Goal: Task Accomplishment & Management: Use online tool/utility

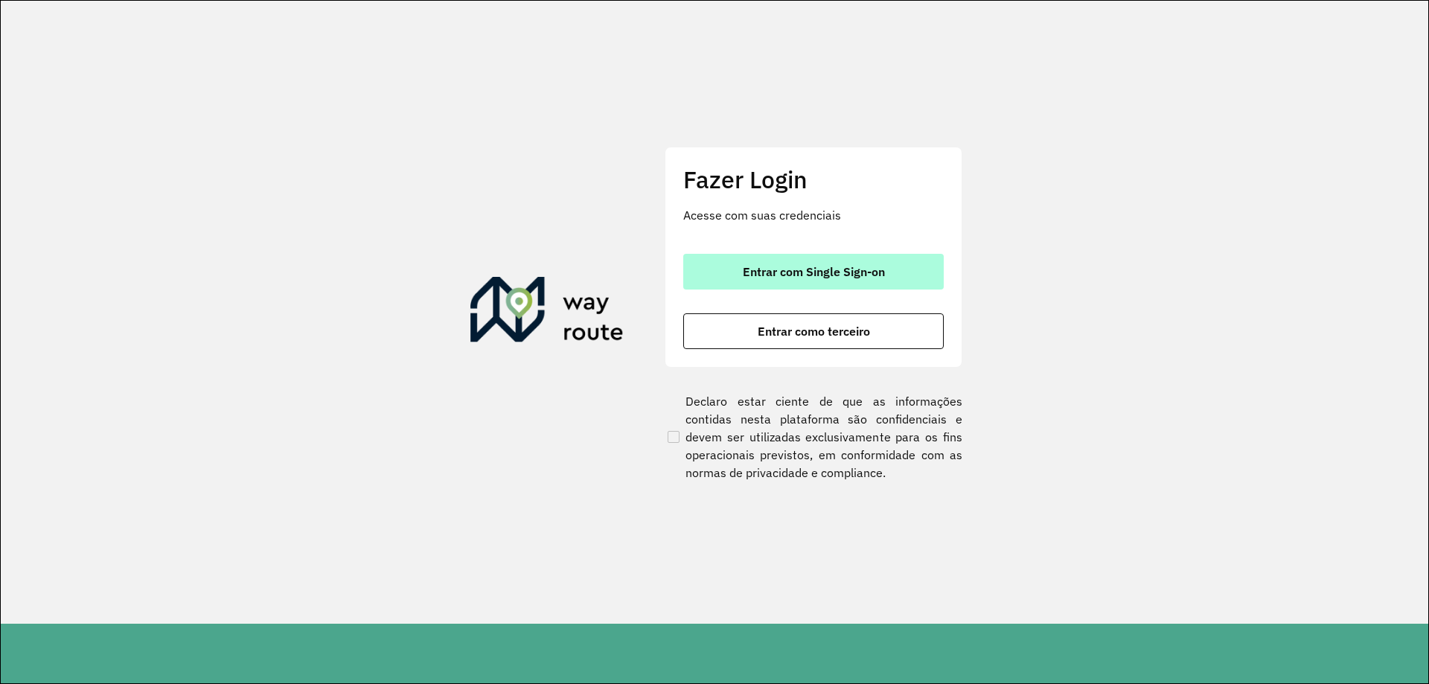
click at [839, 258] on button "Entrar com Single Sign-on" at bounding box center [813, 272] width 261 height 36
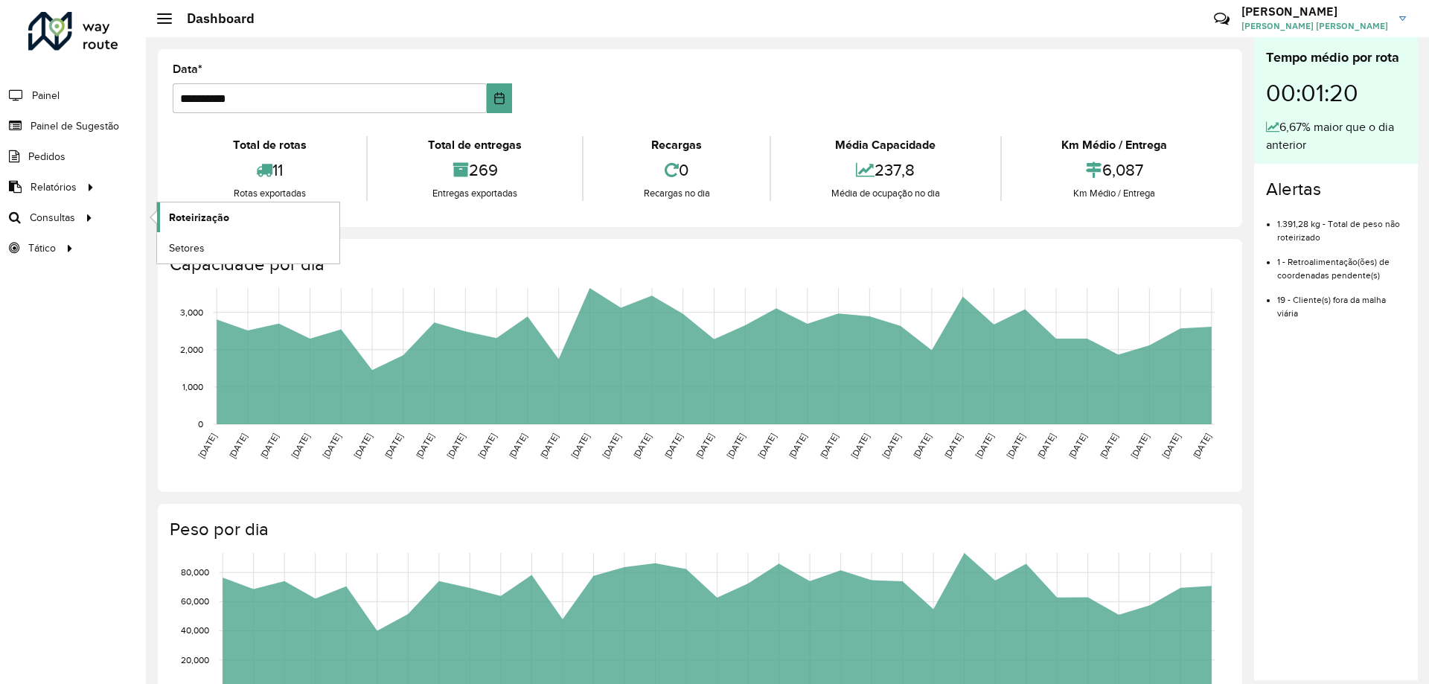
click at [214, 217] on span "Roteirização" at bounding box center [199, 218] width 60 height 16
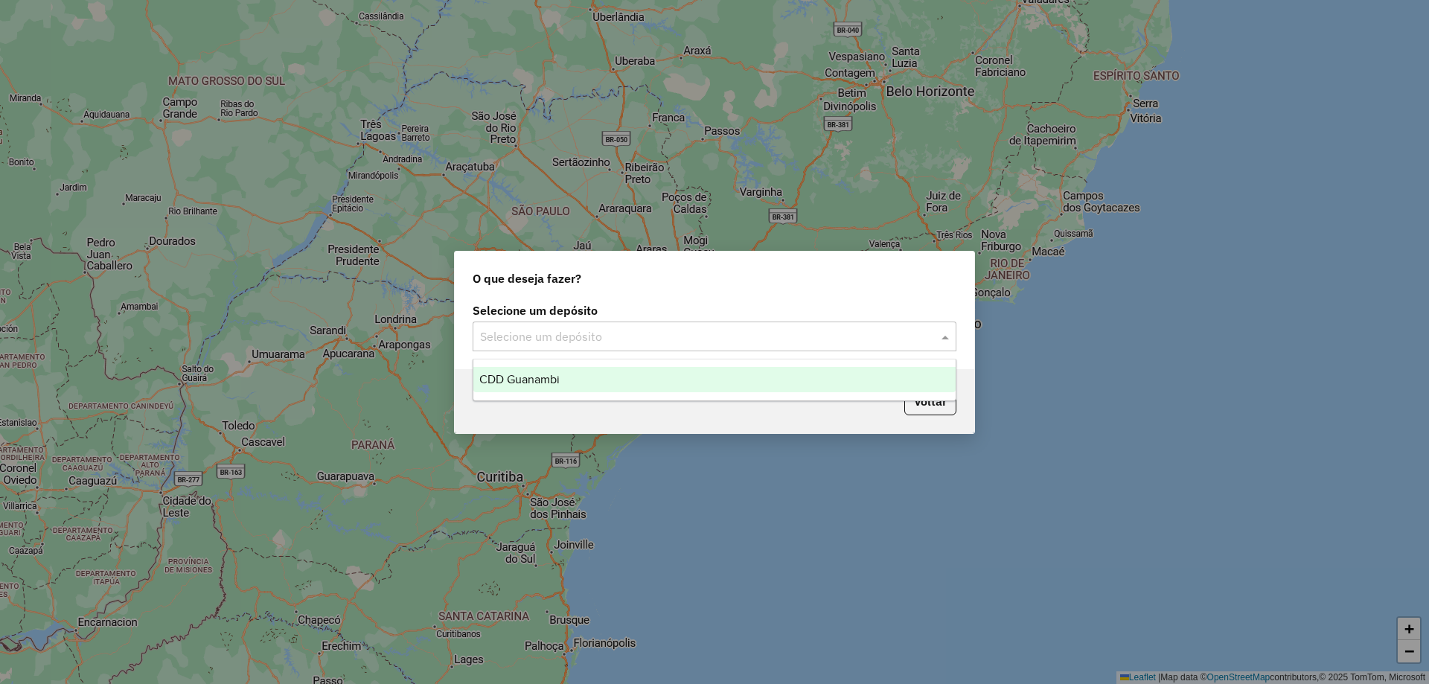
click at [546, 332] on input "text" at bounding box center [699, 337] width 439 height 18
click at [552, 380] on span "CDD Guanambi" at bounding box center [519, 379] width 80 height 13
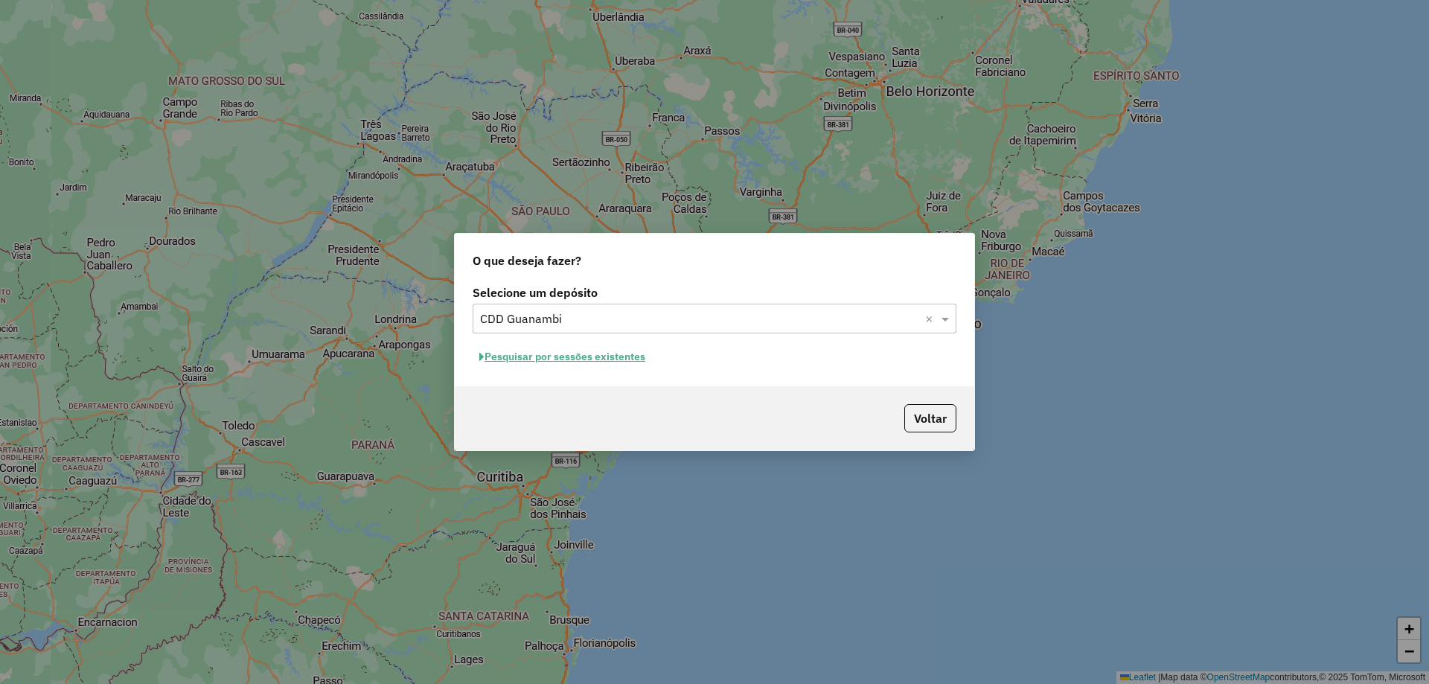
click at [603, 357] on button "Pesquisar por sessões existentes" at bounding box center [562, 356] width 179 height 23
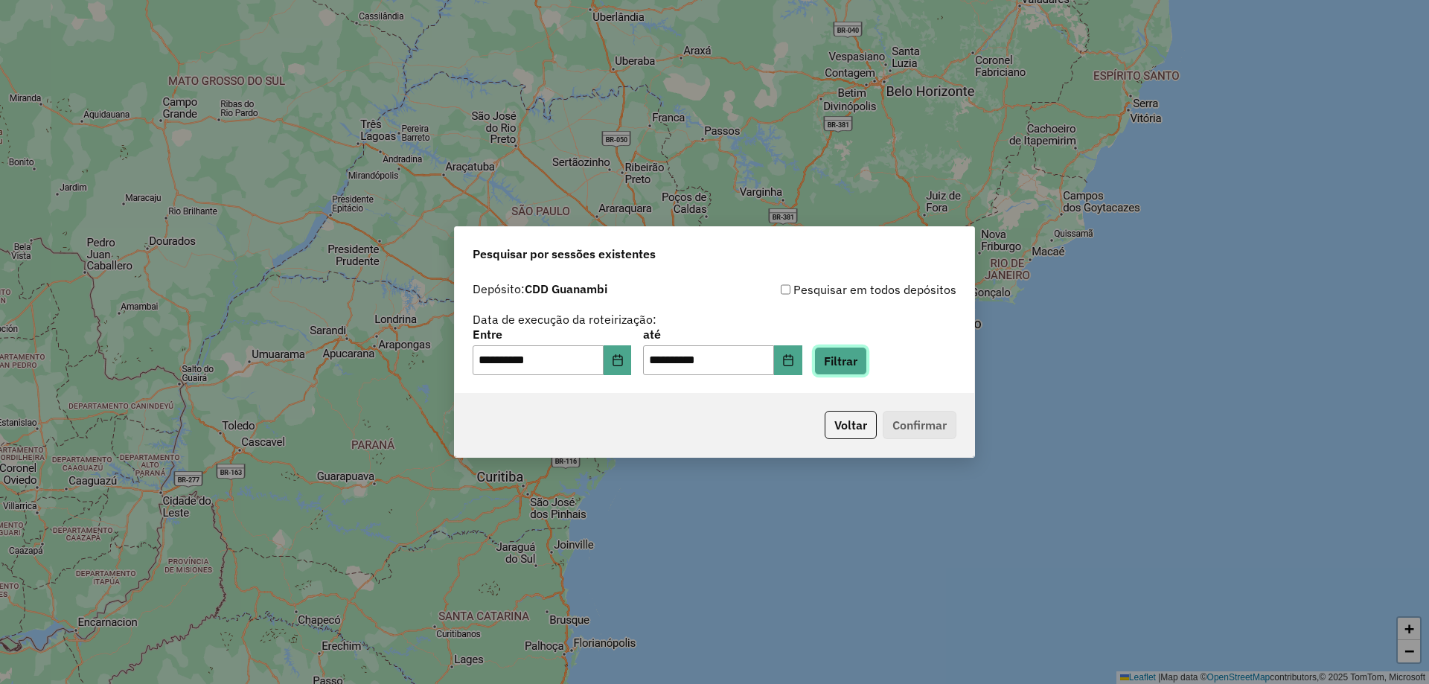
click at [846, 365] on button "Filtrar" at bounding box center [840, 361] width 53 height 28
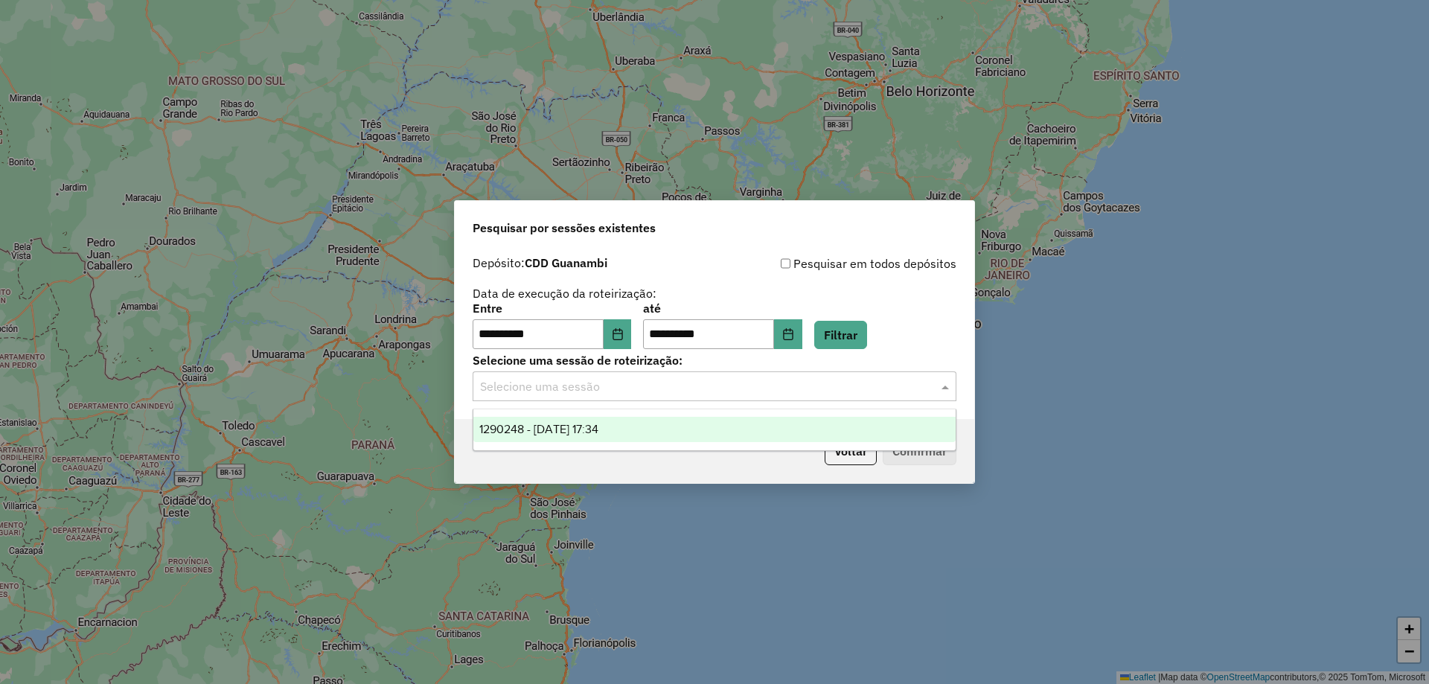
click at [791, 388] on input "text" at bounding box center [699, 387] width 439 height 18
click at [684, 425] on div "1290248 - 08/10/2025 17:34" at bounding box center [714, 429] width 482 height 25
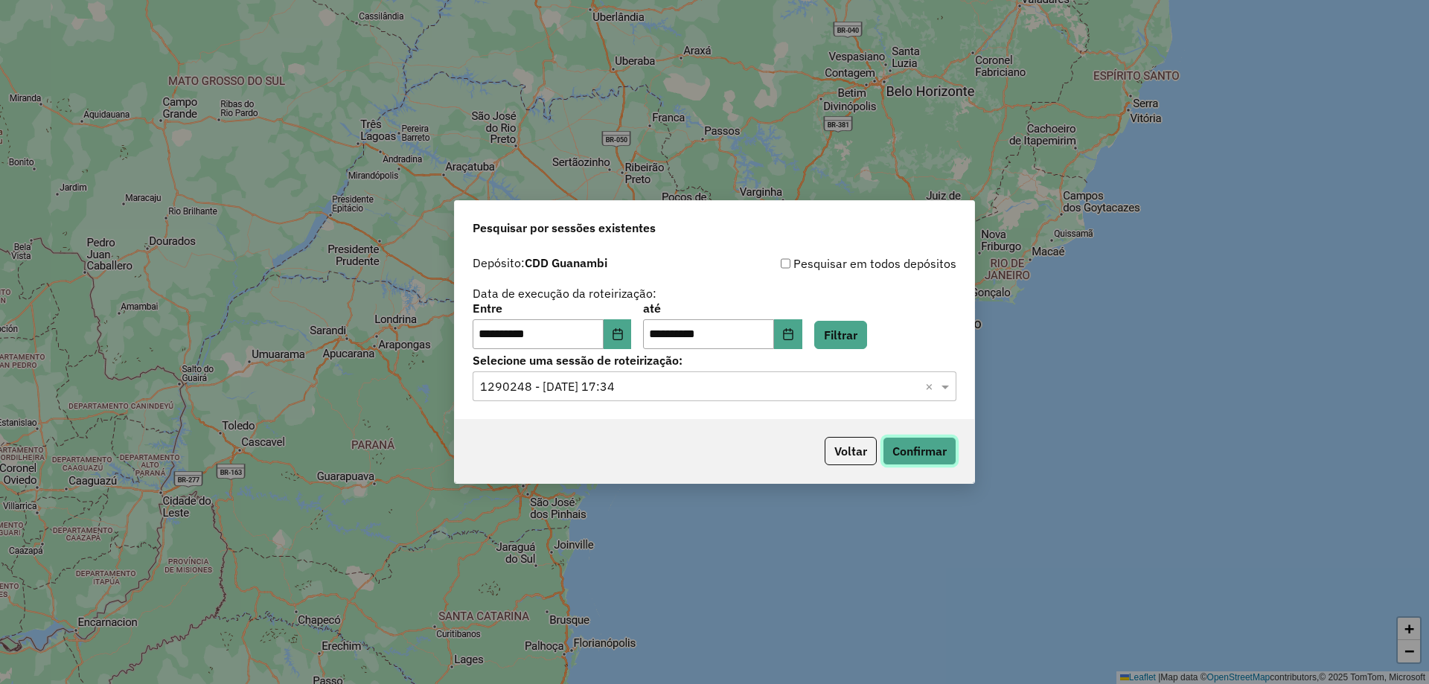
click at [921, 457] on button "Confirmar" at bounding box center [920, 451] width 74 height 28
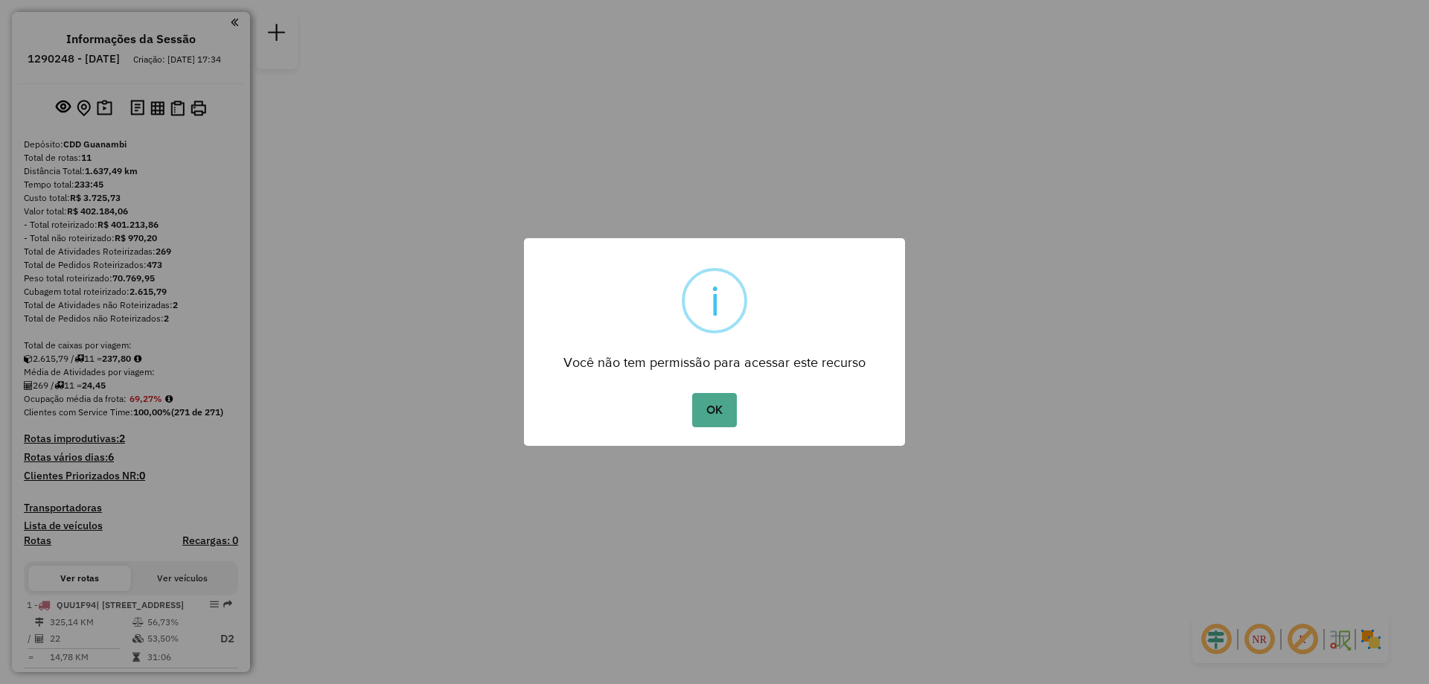
click at [720, 438] on div "× i Você não tem permissão para acessar este recurso OK No Cancel" at bounding box center [714, 342] width 381 height 208
click at [715, 427] on button "OK" at bounding box center [714, 410] width 44 height 34
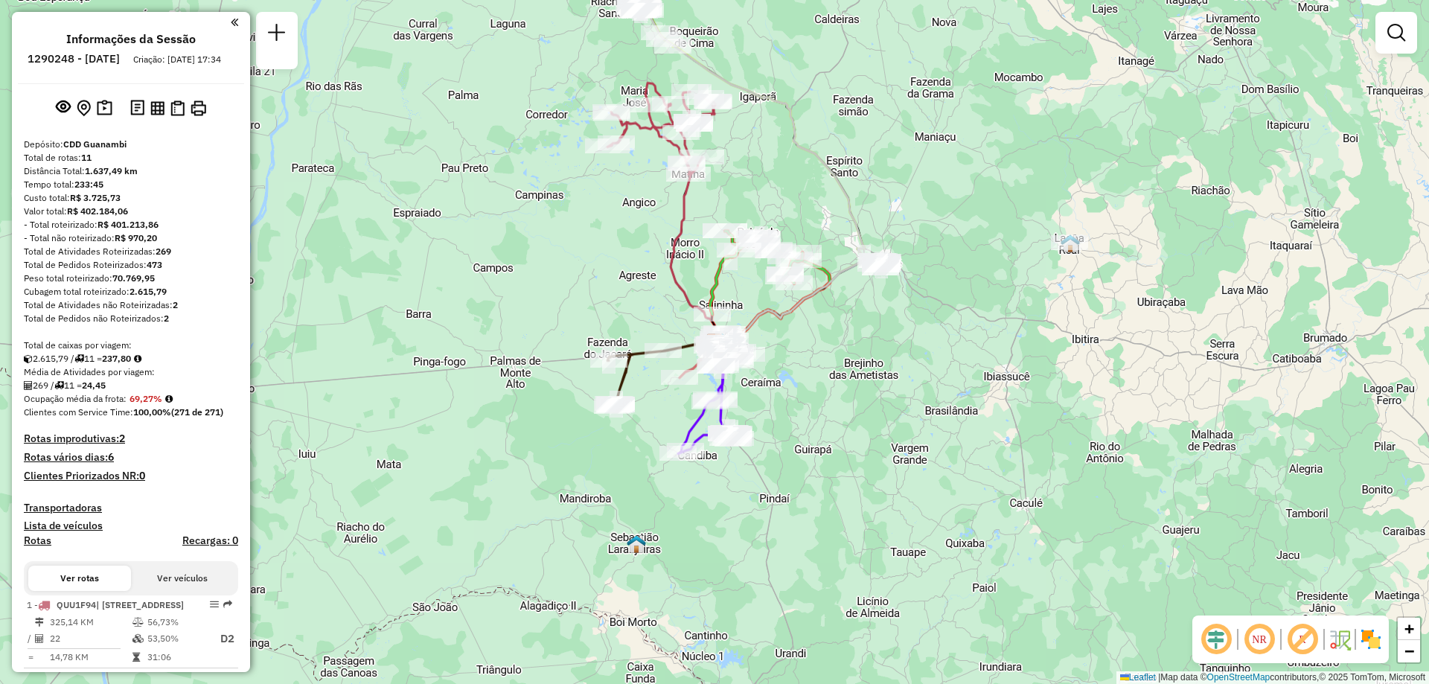
scroll to position [223, 0]
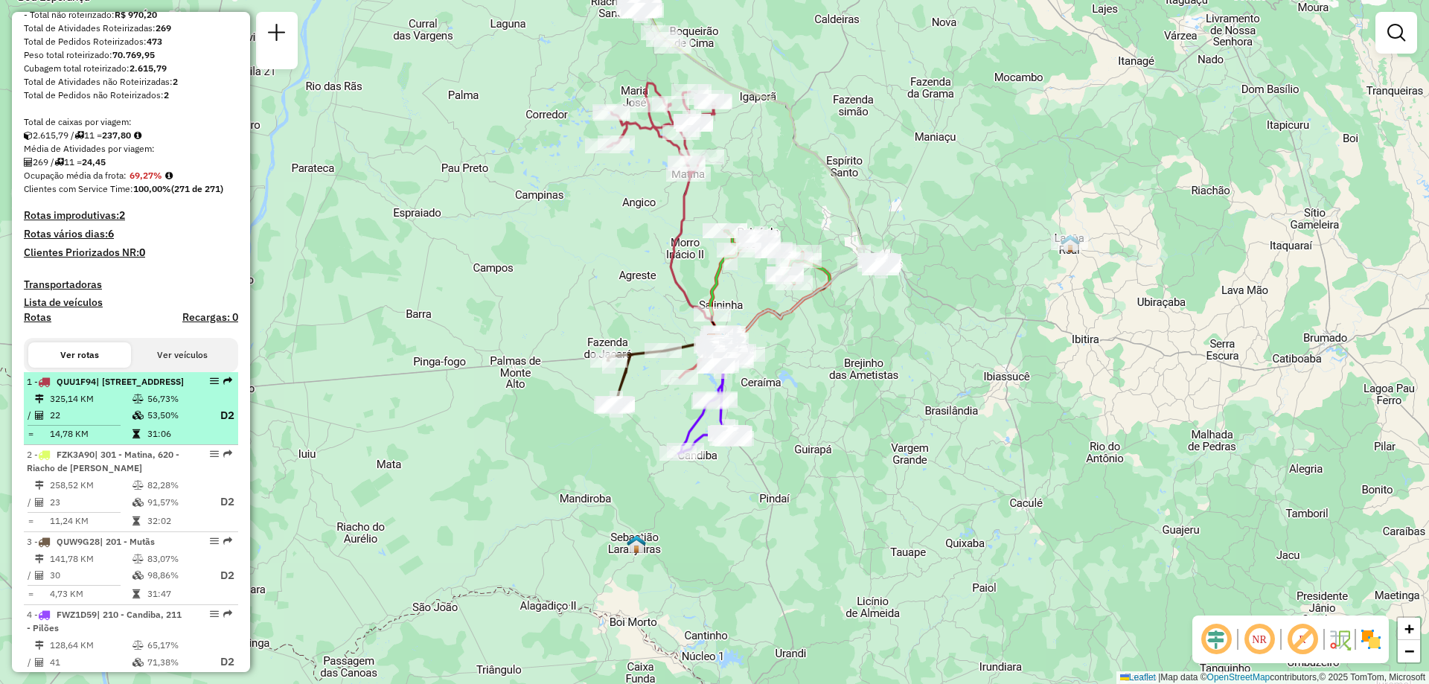
select select "**********"
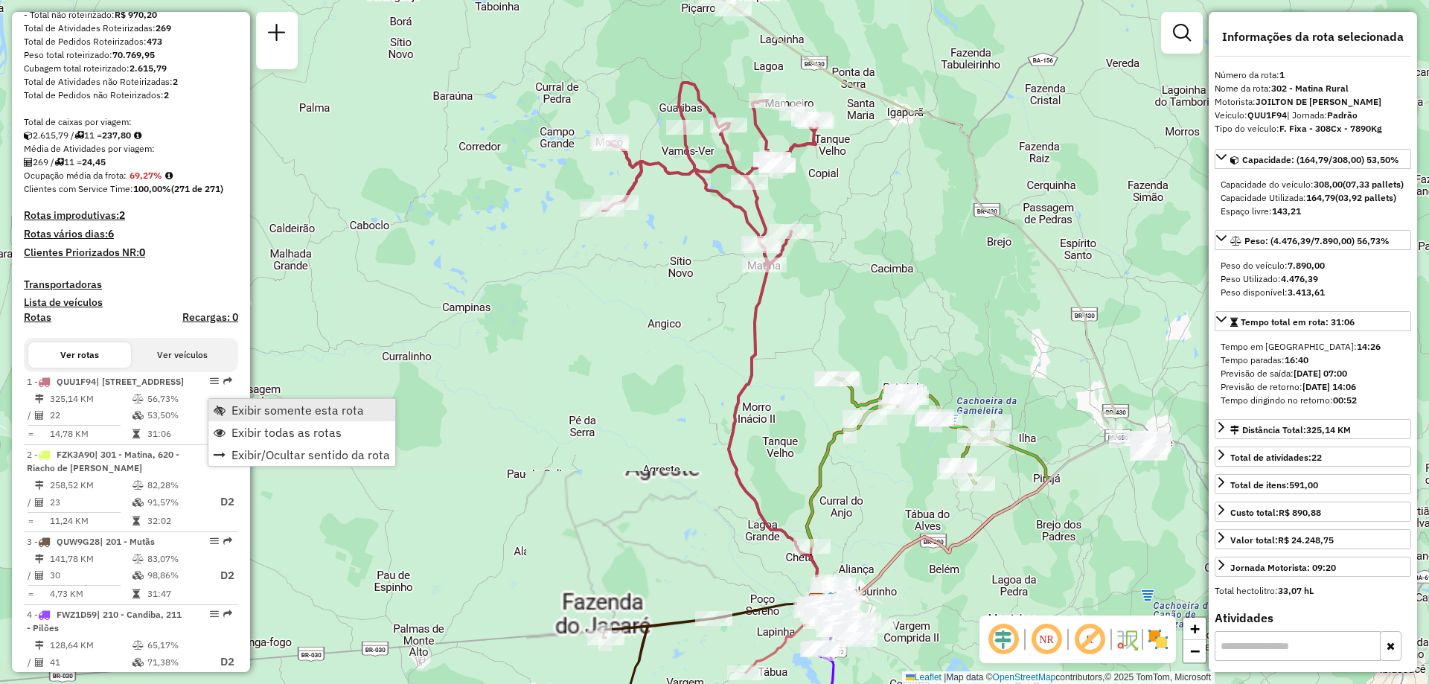
click at [237, 412] on span "Exibir somente esta rota" at bounding box center [298, 410] width 133 height 12
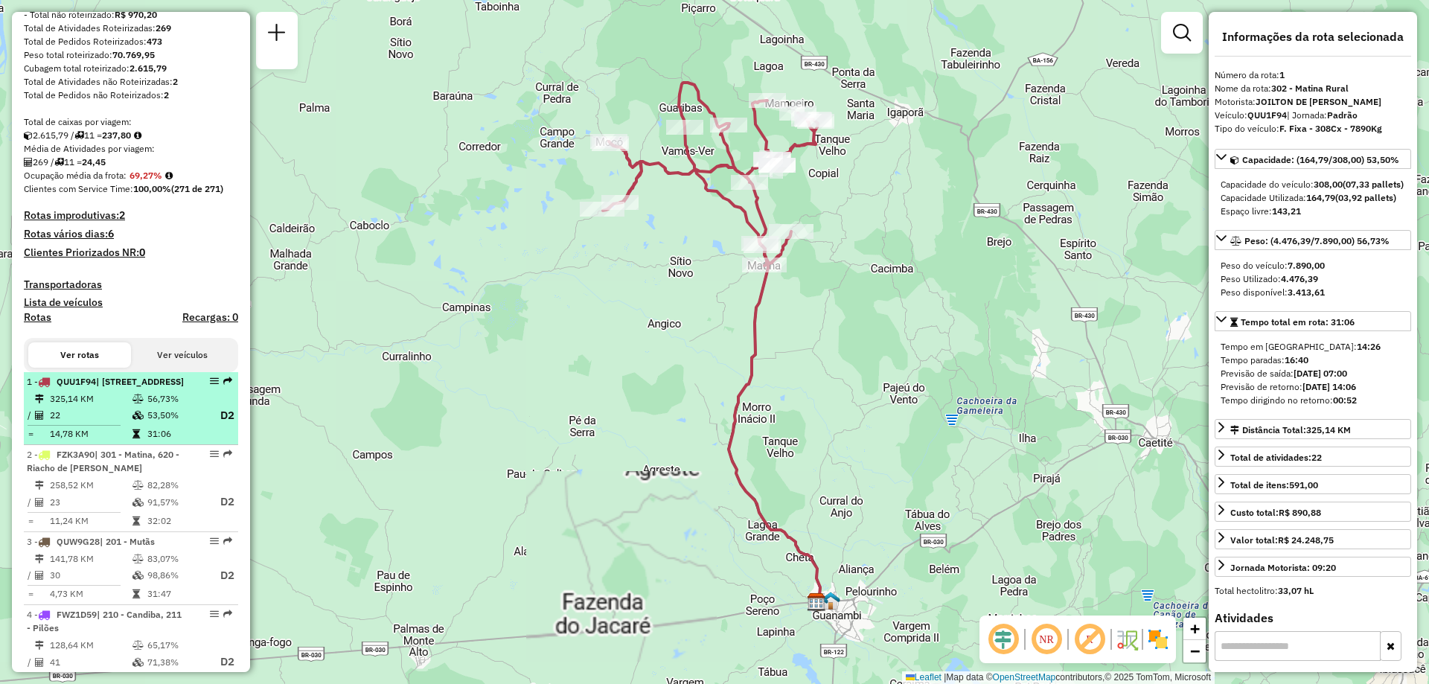
click at [92, 406] on td "325,14 KM" at bounding box center [90, 399] width 83 height 15
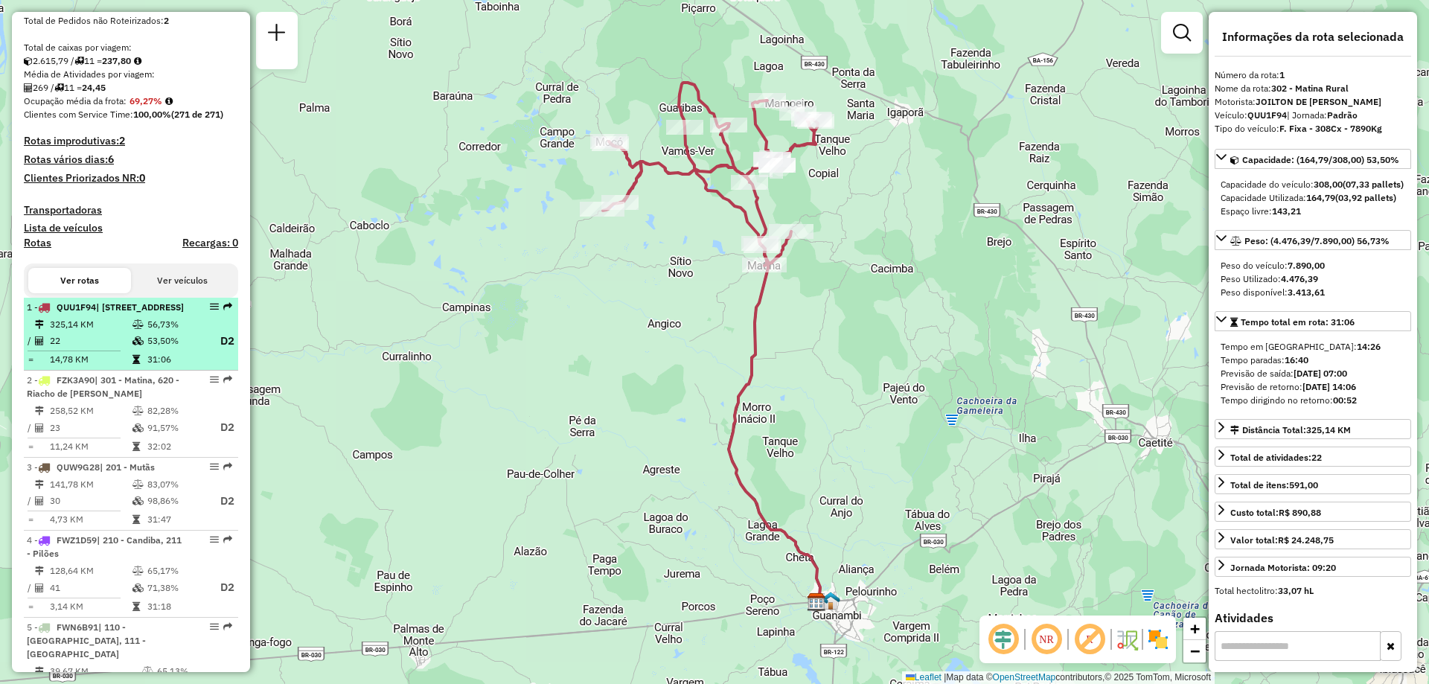
click at [91, 399] on span "| 301 - Matina, 620 - Riacho de Santana" at bounding box center [103, 386] width 153 height 25
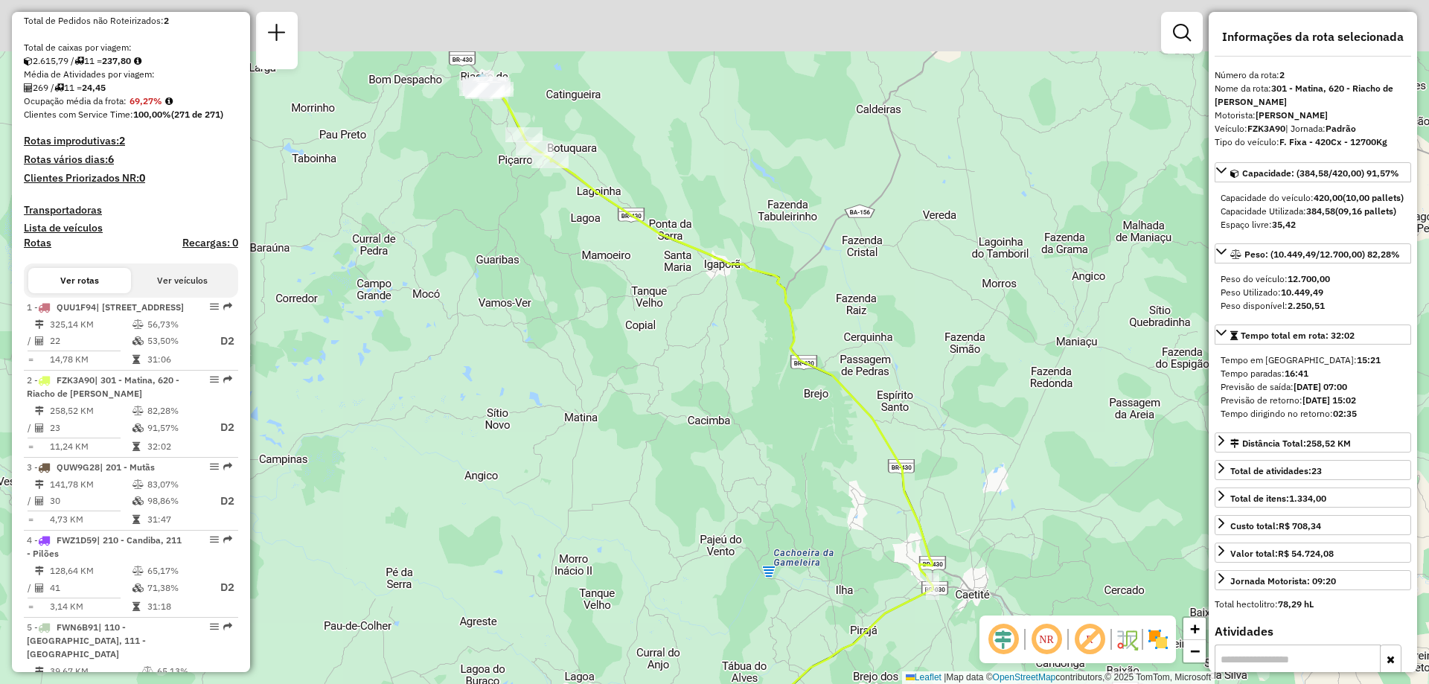
drag, startPoint x: 635, startPoint y: 403, endPoint x: 626, endPoint y: 482, distance: 78.7
click at [626, 482] on div "Janela de atendimento Grade de atendimento Capacidade Transportadoras Veículos …" at bounding box center [714, 342] width 1429 height 684
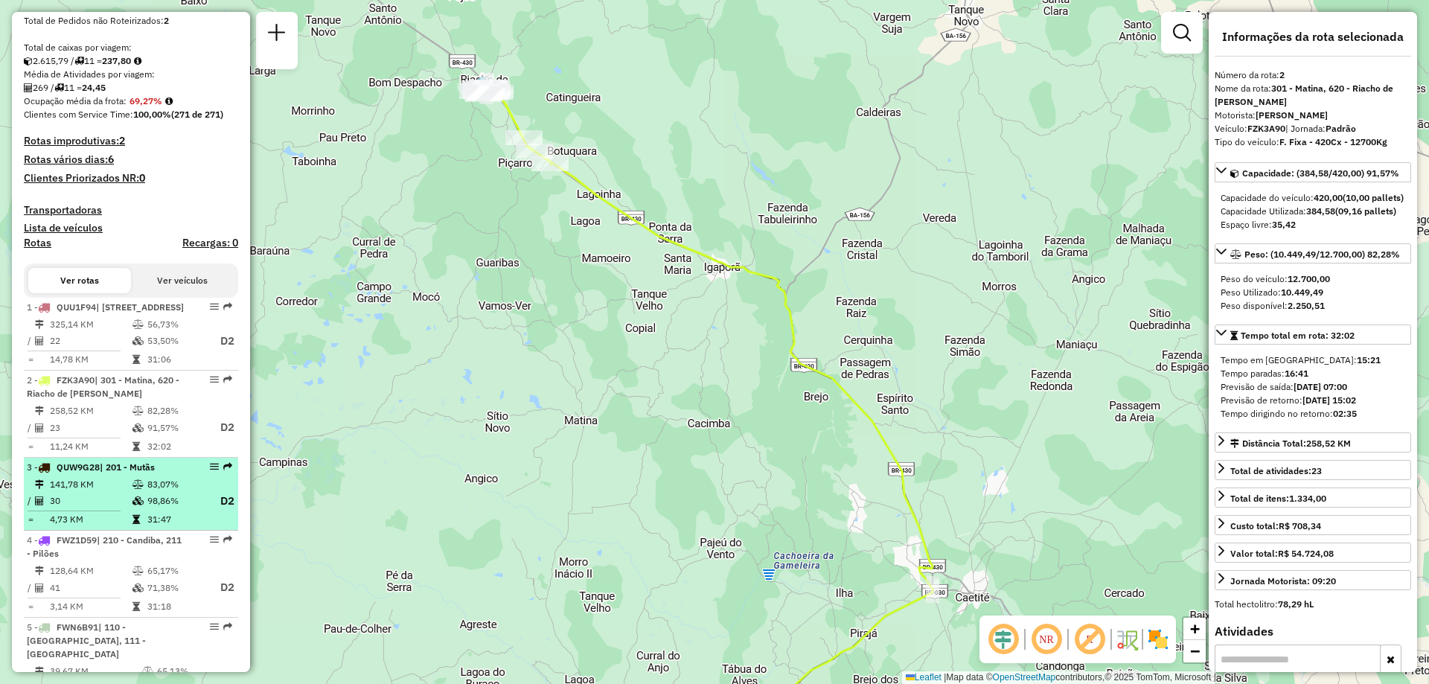
click at [162, 511] on td "98,86%" at bounding box center [177, 501] width 60 height 19
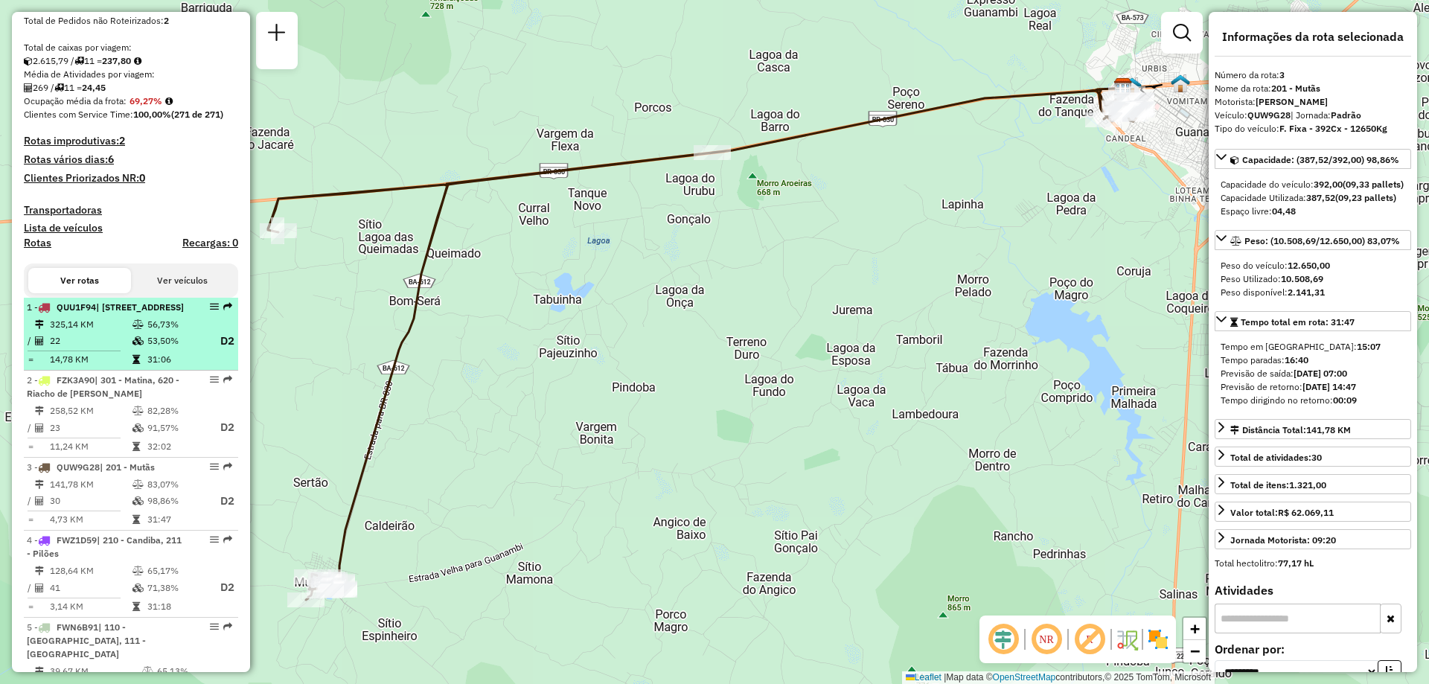
click at [155, 351] on td "53,50%" at bounding box center [177, 341] width 60 height 19
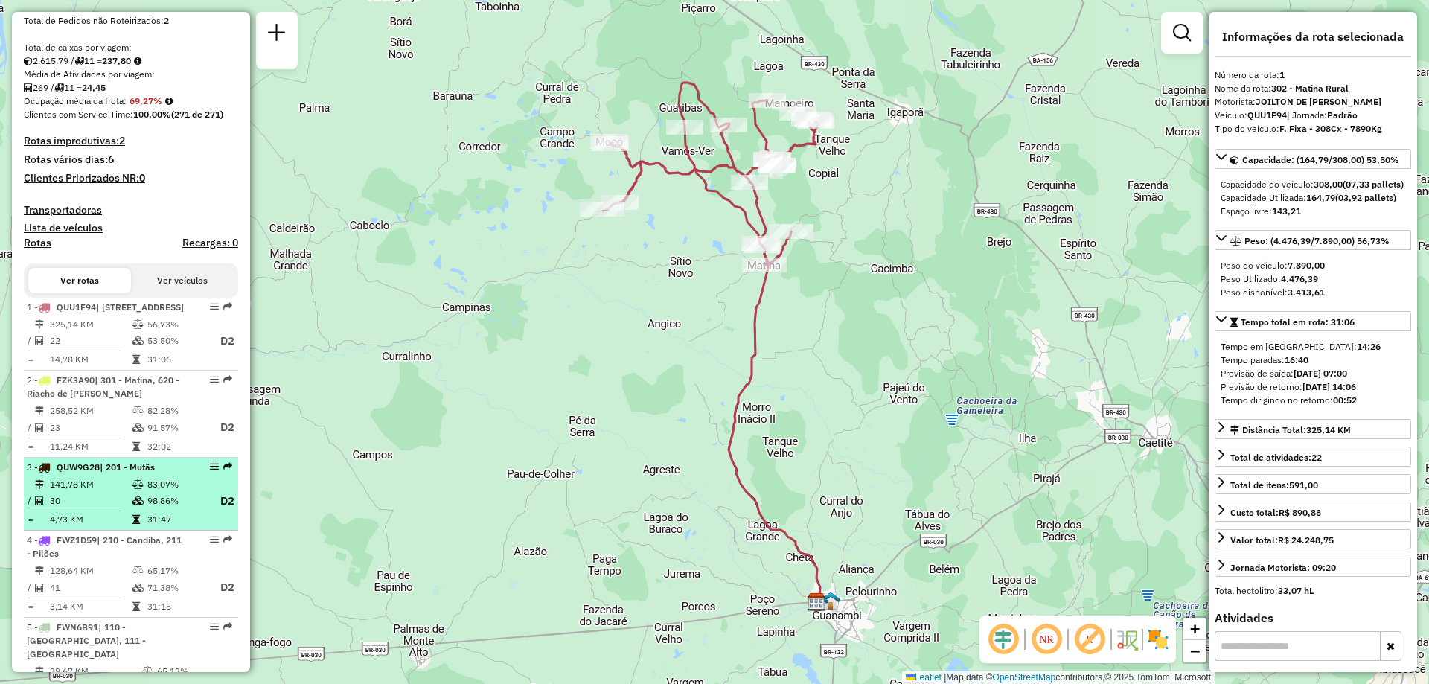
click at [198, 492] on td "83,07%" at bounding box center [177, 484] width 60 height 15
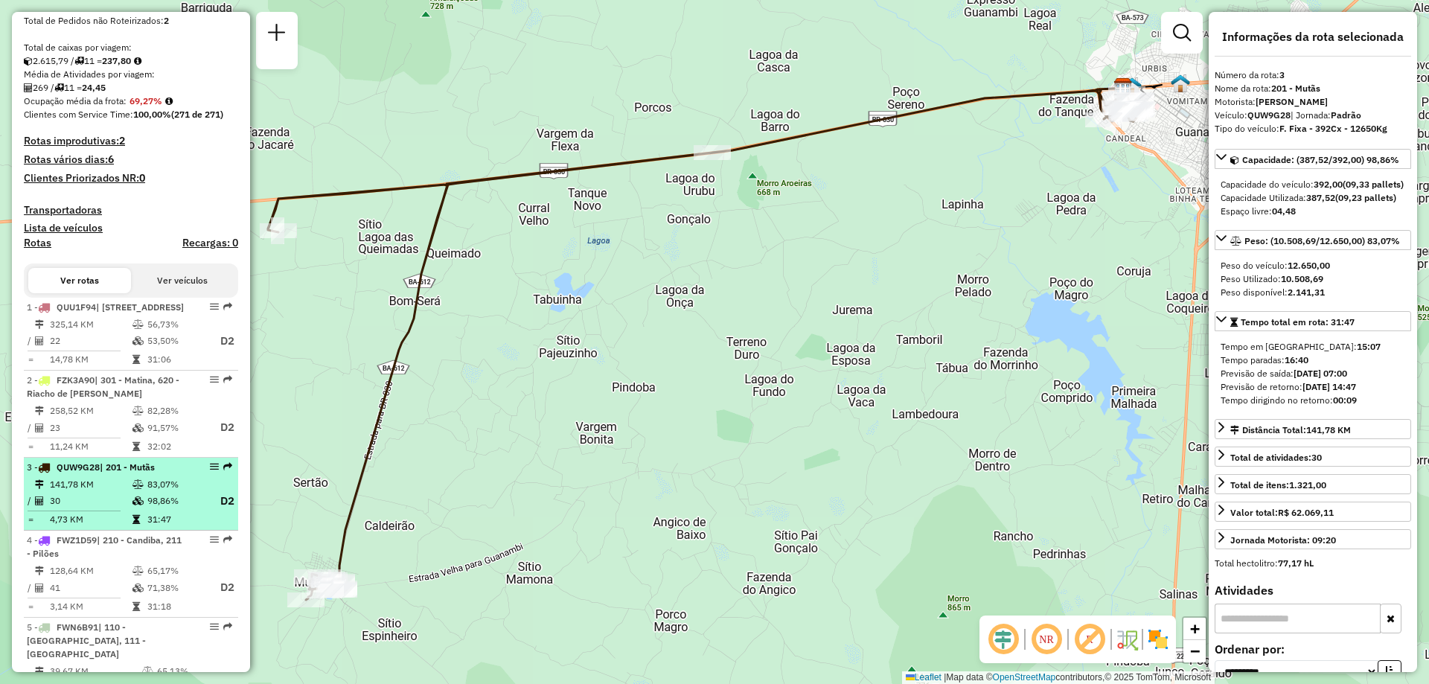
scroll to position [447, 0]
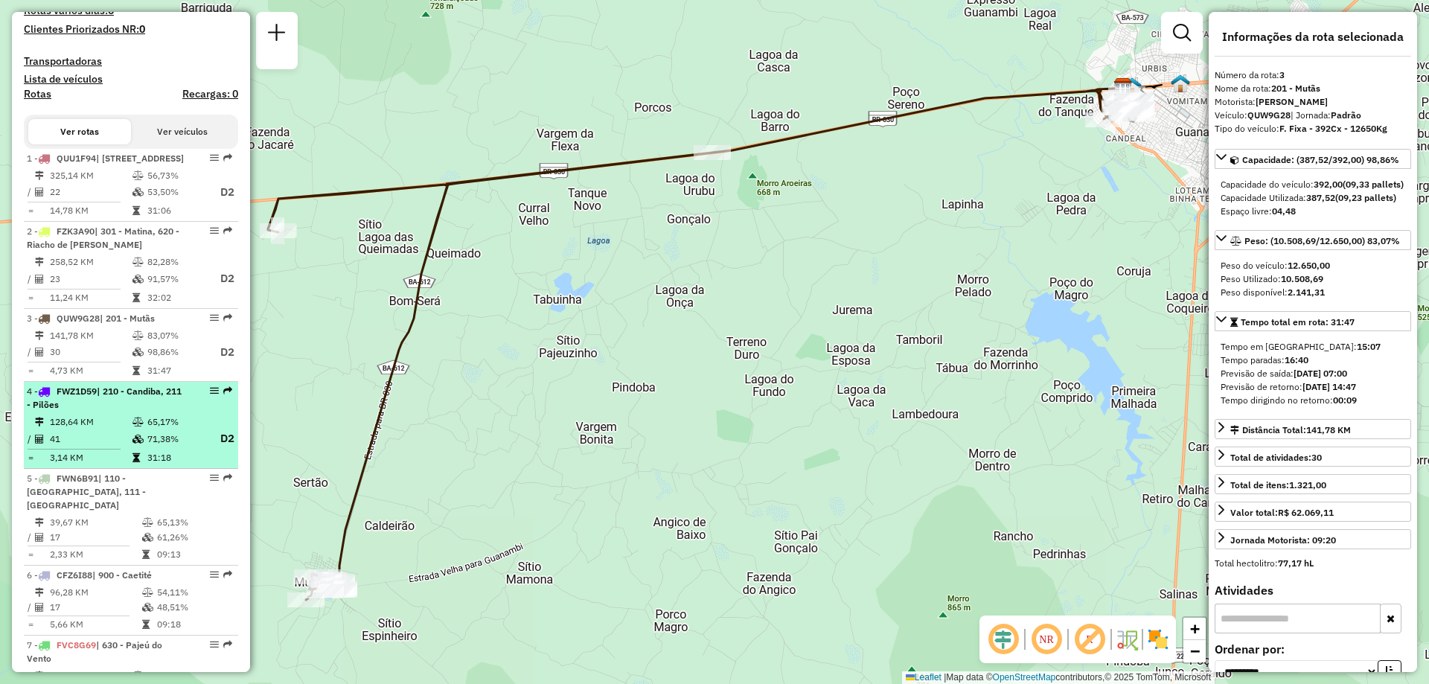
click at [170, 448] on td "71,38%" at bounding box center [177, 439] width 60 height 19
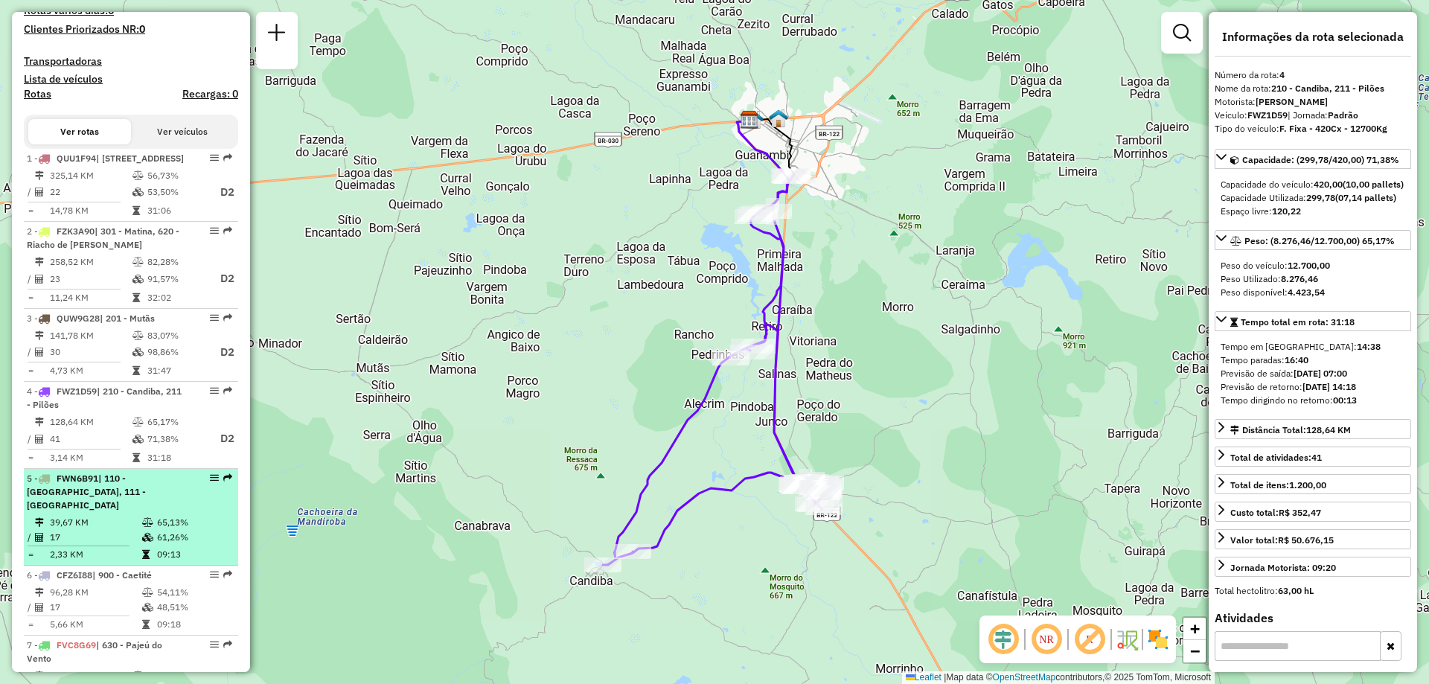
click at [173, 530] on td "65,13%" at bounding box center [193, 522] width 75 height 15
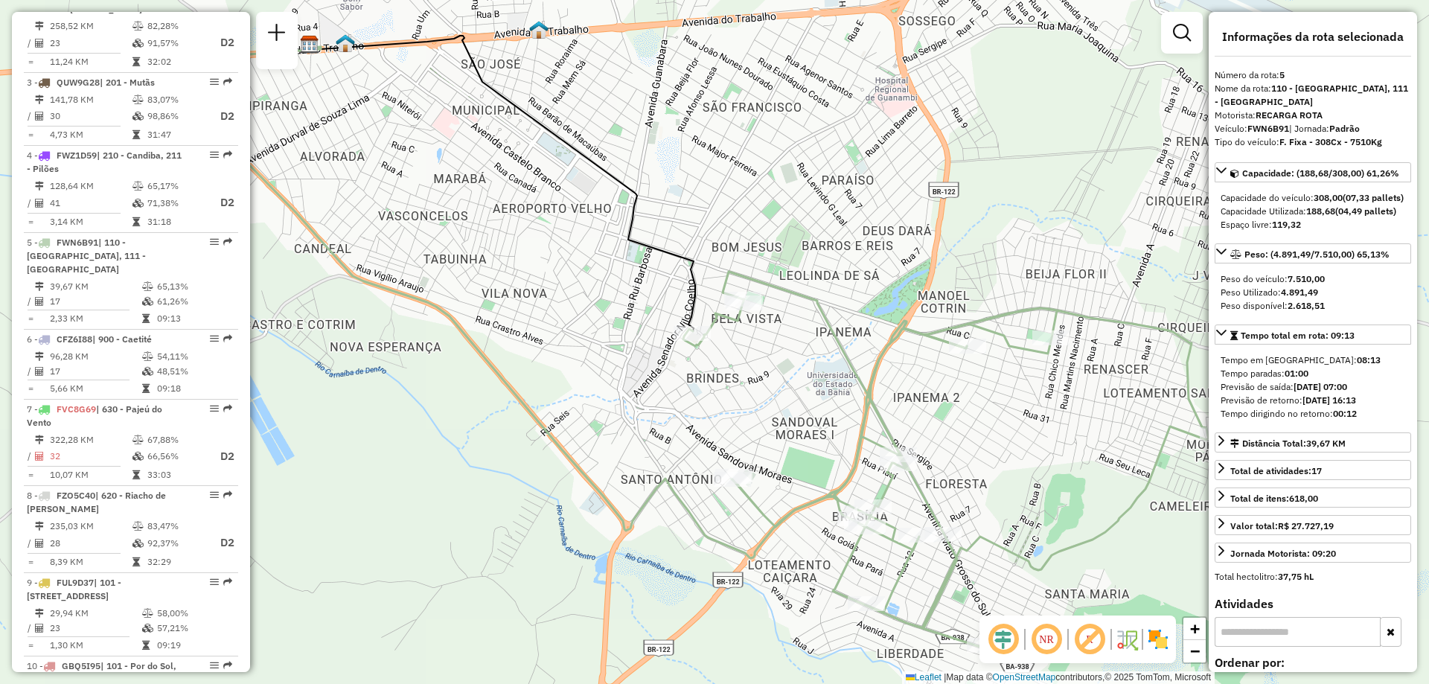
scroll to position [692, 0]
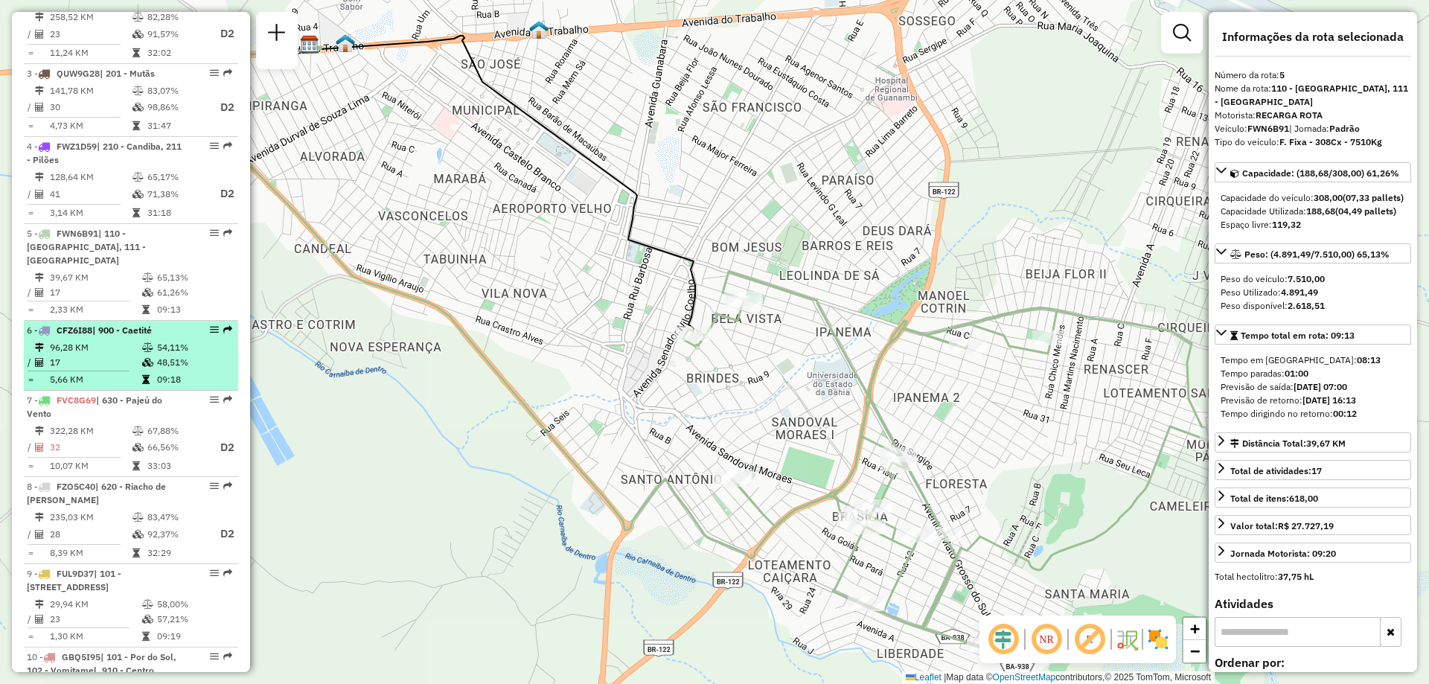
click at [135, 387] on td "5,66 KM" at bounding box center [95, 379] width 92 height 15
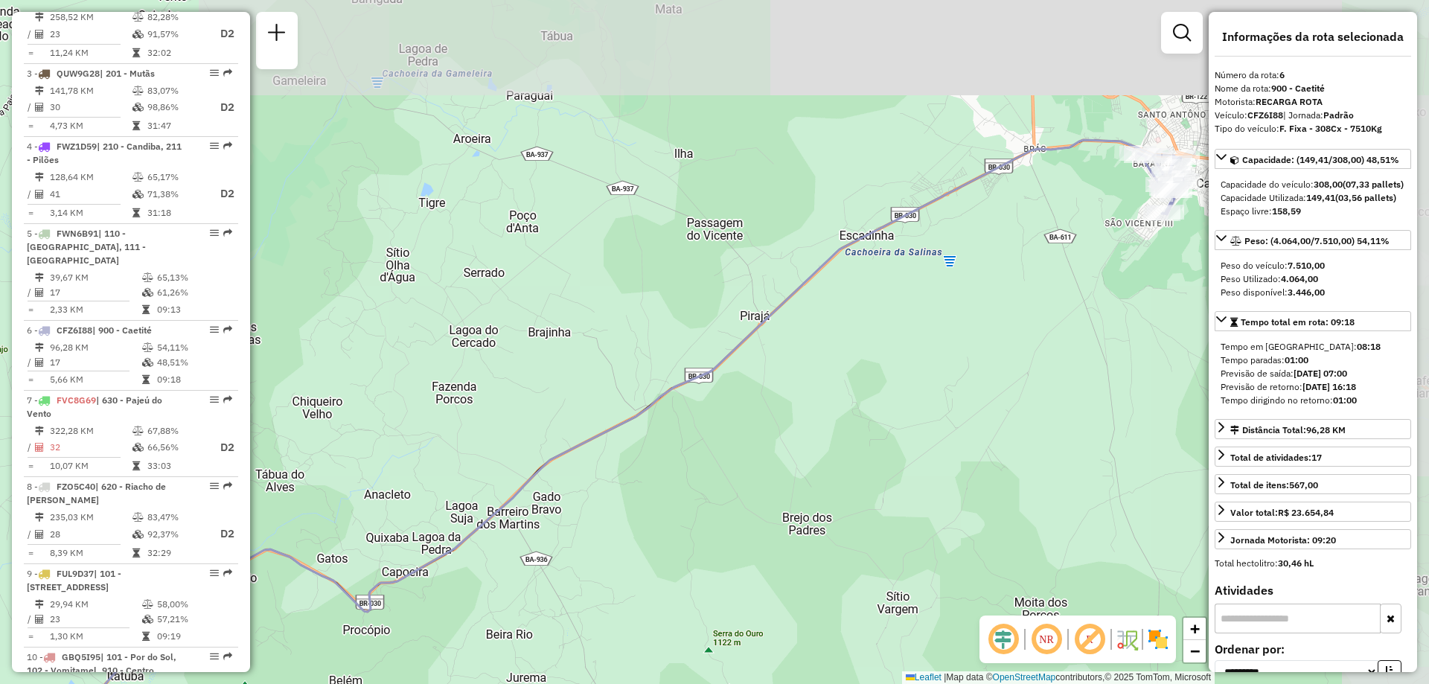
drag, startPoint x: 831, startPoint y: 340, endPoint x: 622, endPoint y: 445, distance: 234.7
click at [609, 479] on div "Janela de atendimento Grade de atendimento Capacidade Transportadoras Veículos …" at bounding box center [714, 342] width 1429 height 684
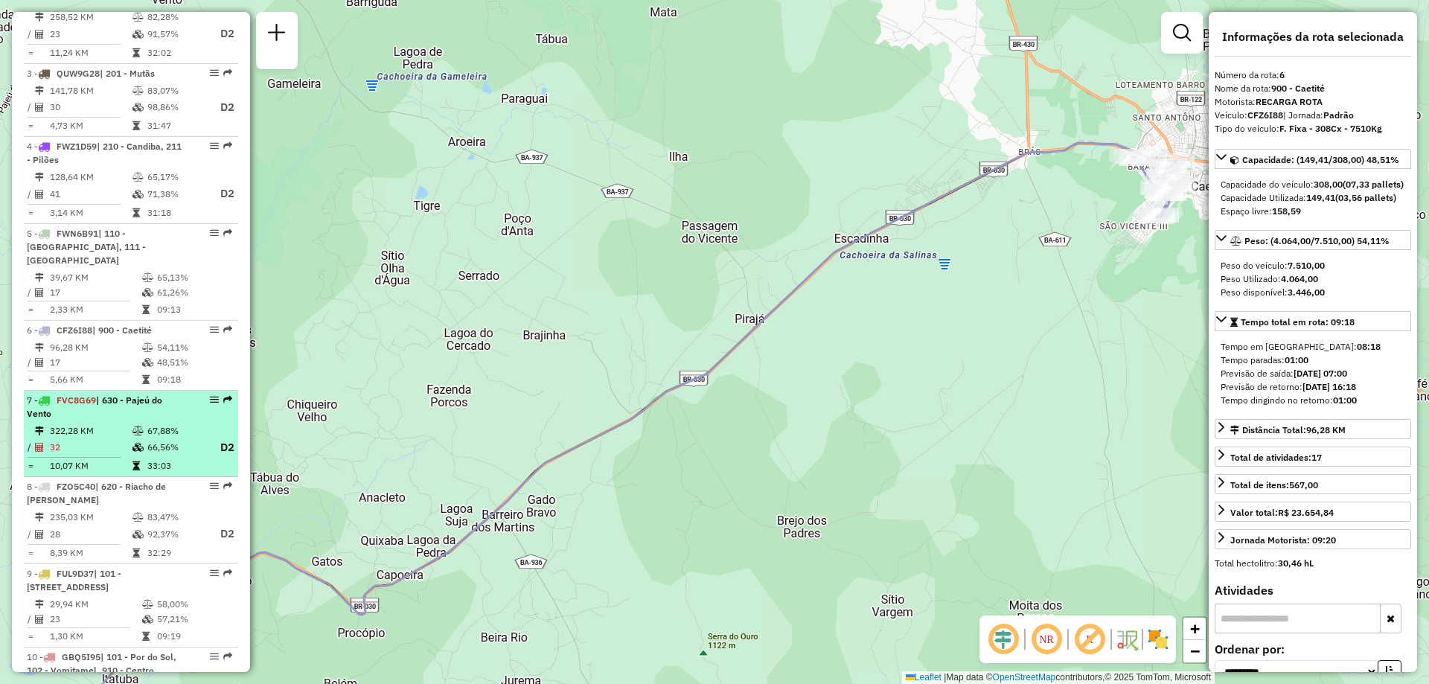
click at [124, 457] on td "32" at bounding box center [90, 447] width 83 height 19
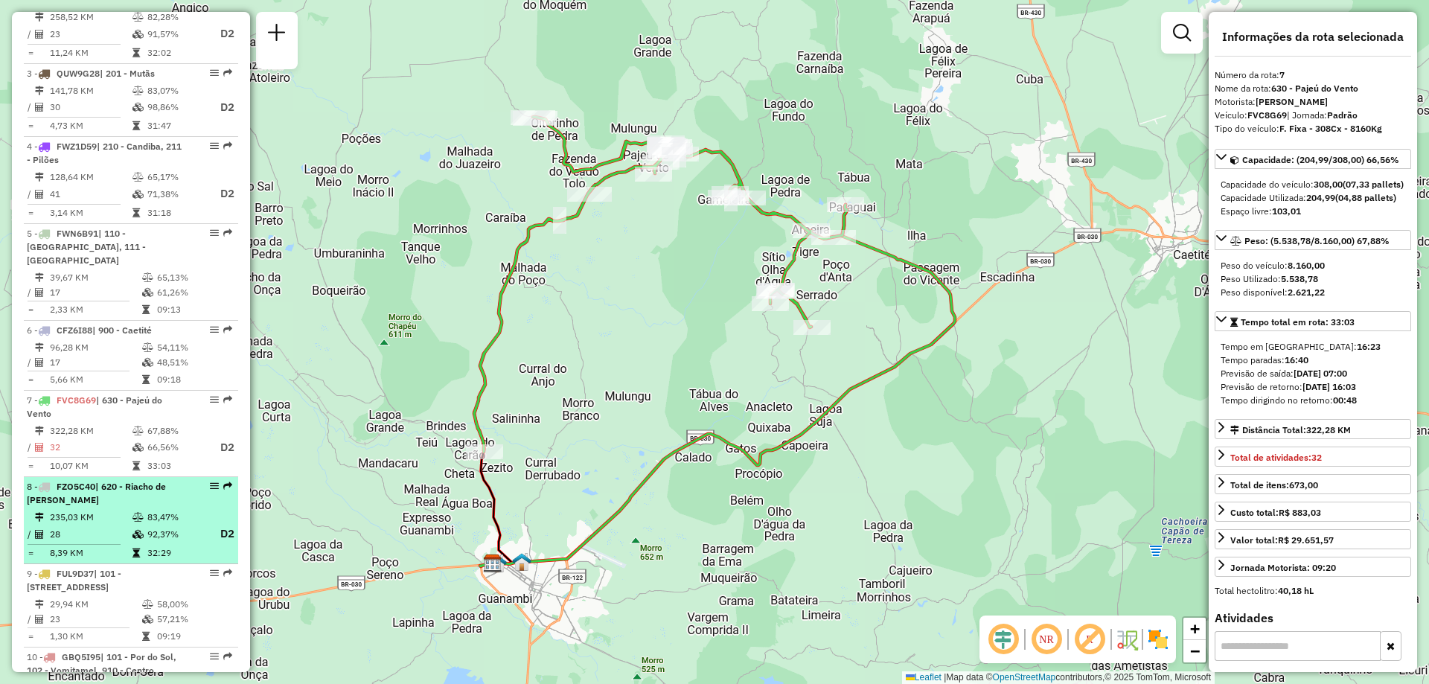
click at [137, 505] on span "| 620 - Riacho de Santana" at bounding box center [96, 493] width 139 height 25
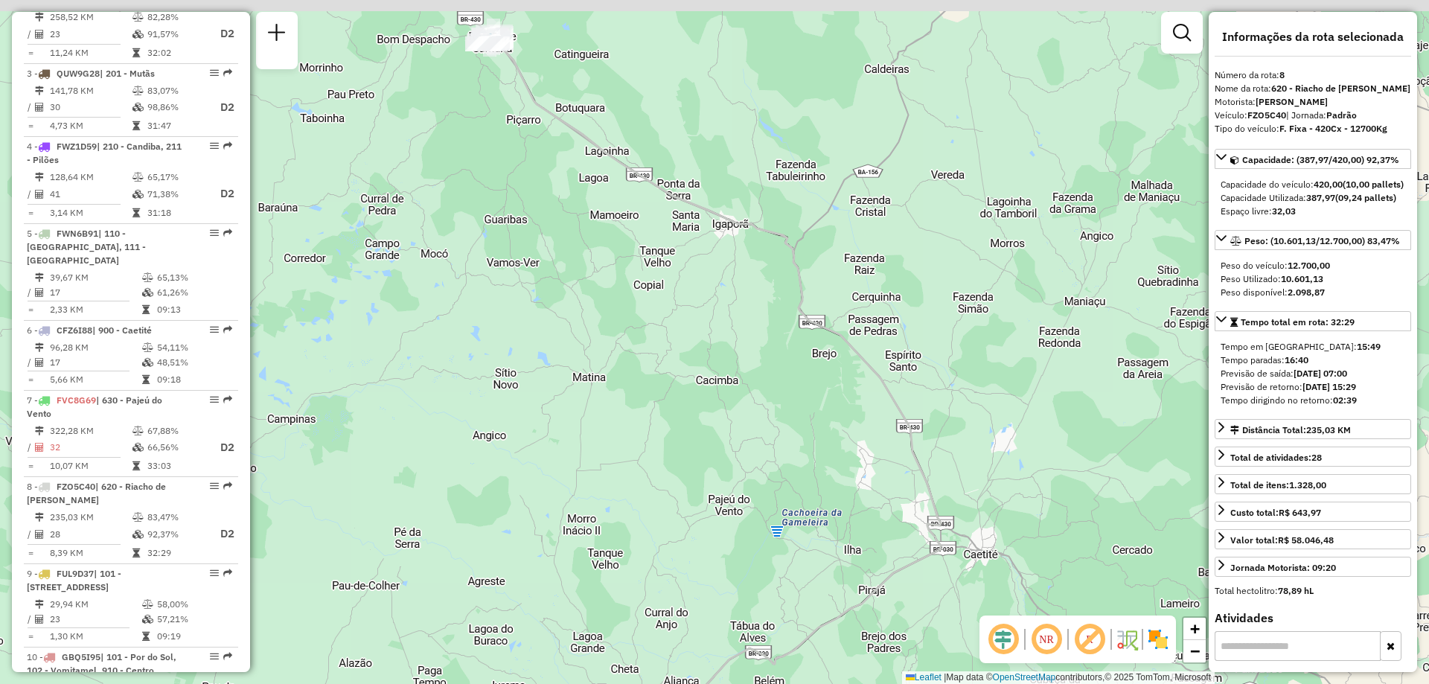
drag, startPoint x: 626, startPoint y: 264, endPoint x: 628, endPoint y: 325, distance: 61.8
click at [628, 325] on div "Janela de atendimento Grade de atendimento Capacidade Transportadoras Veículos …" at bounding box center [714, 342] width 1429 height 684
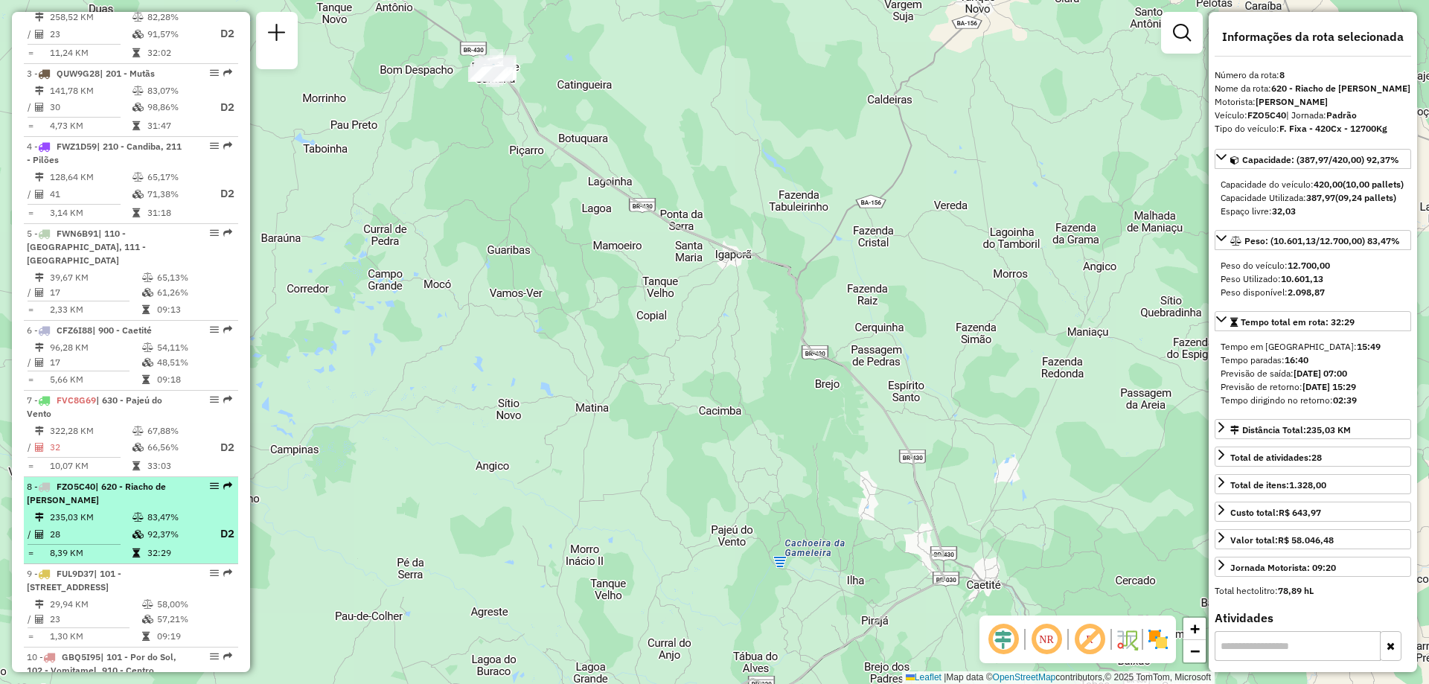
scroll to position [766, 0]
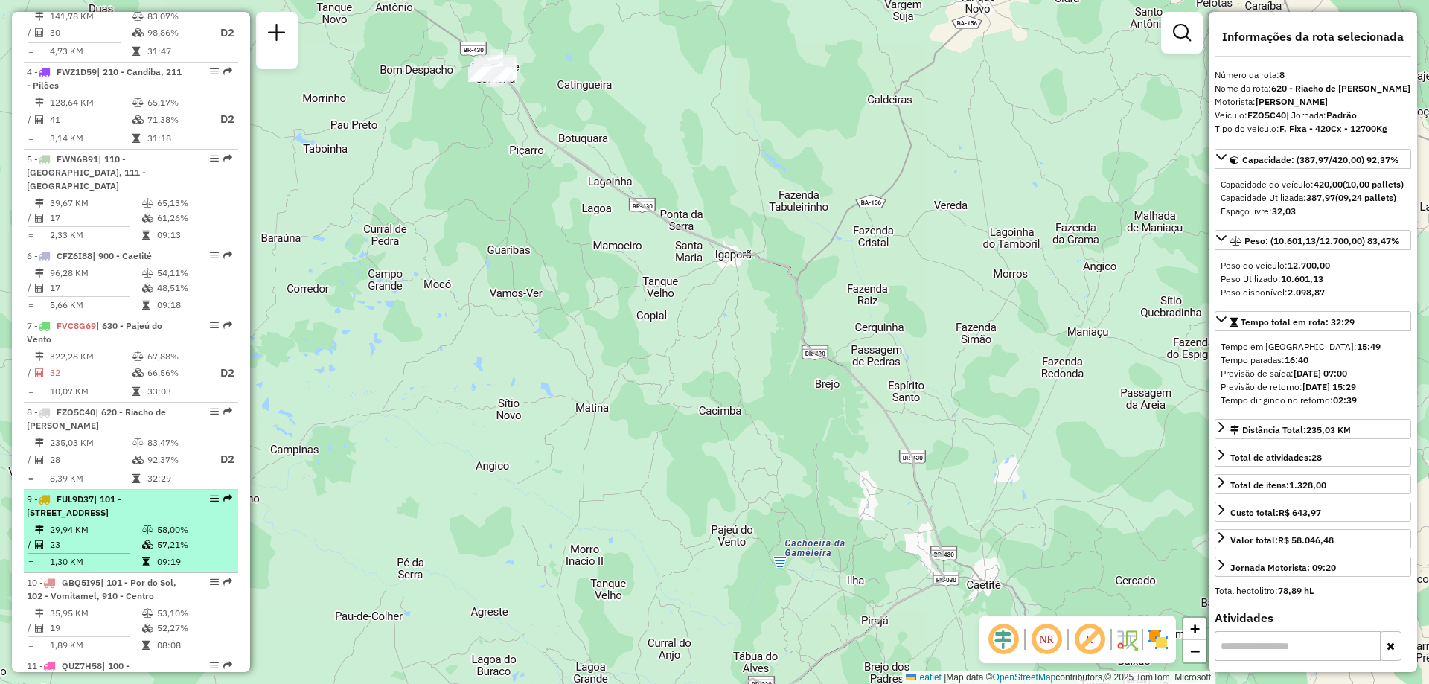
click at [121, 518] on span "| 101 - Por do Sol, 110 - Santo Antonio, 910 - Centro, 911 - Monte Pascoal" at bounding box center [74, 506] width 95 height 25
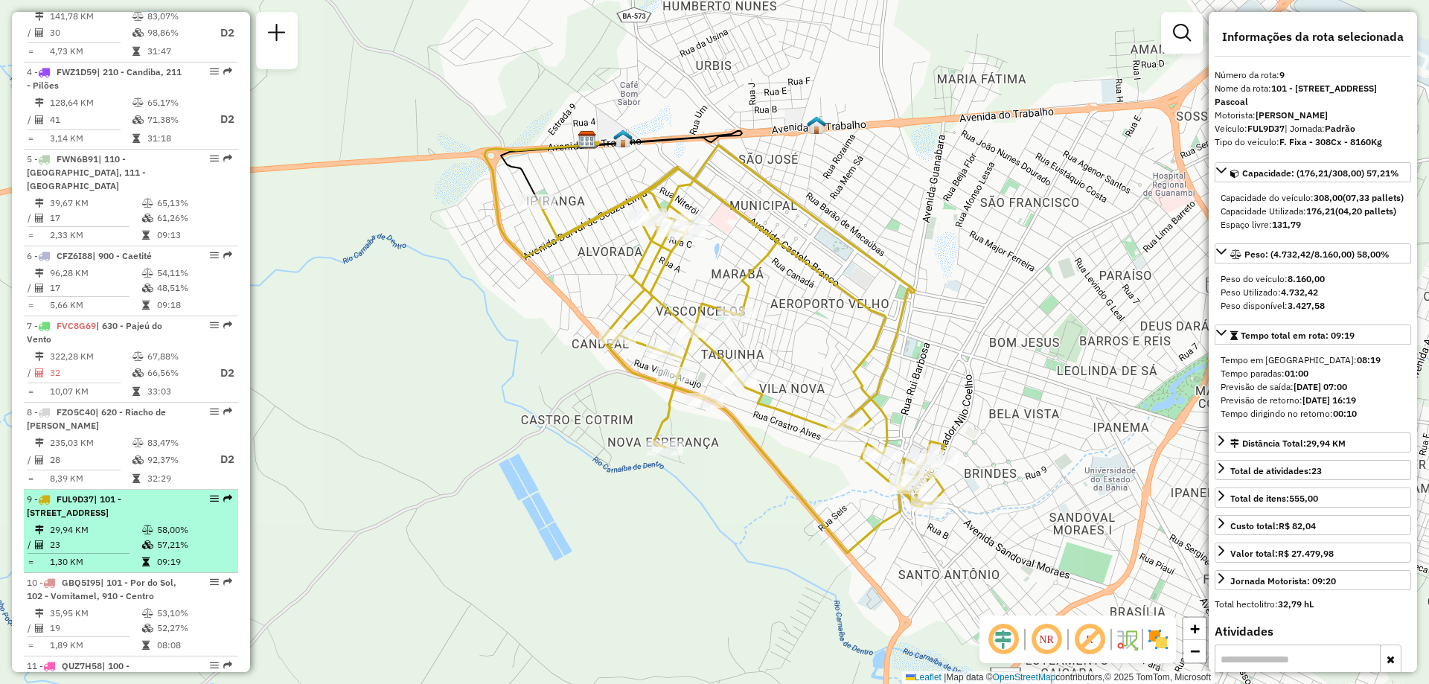
scroll to position [840, 0]
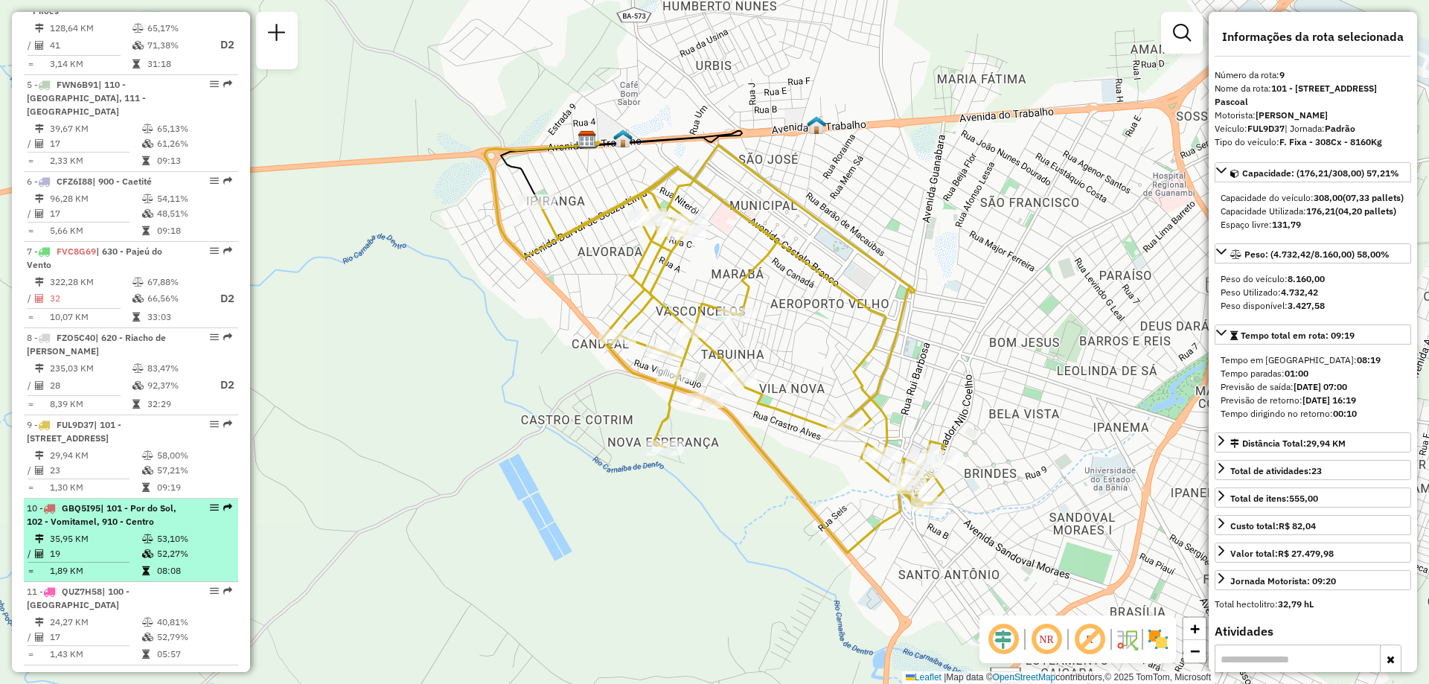
click at [133, 527] on span "| 101 - Por do Sol, 102 - Vomitamel, 910 - Centro" at bounding box center [102, 514] width 150 height 25
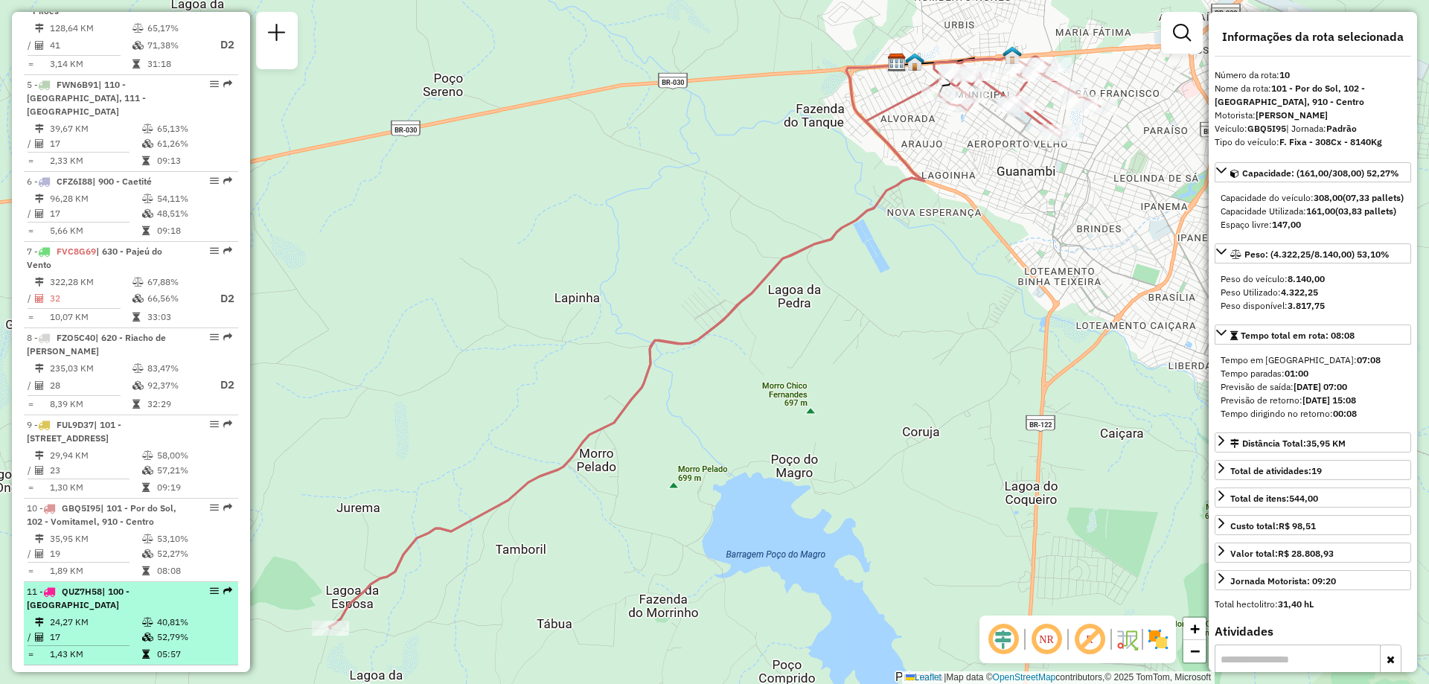
scroll to position [989, 0]
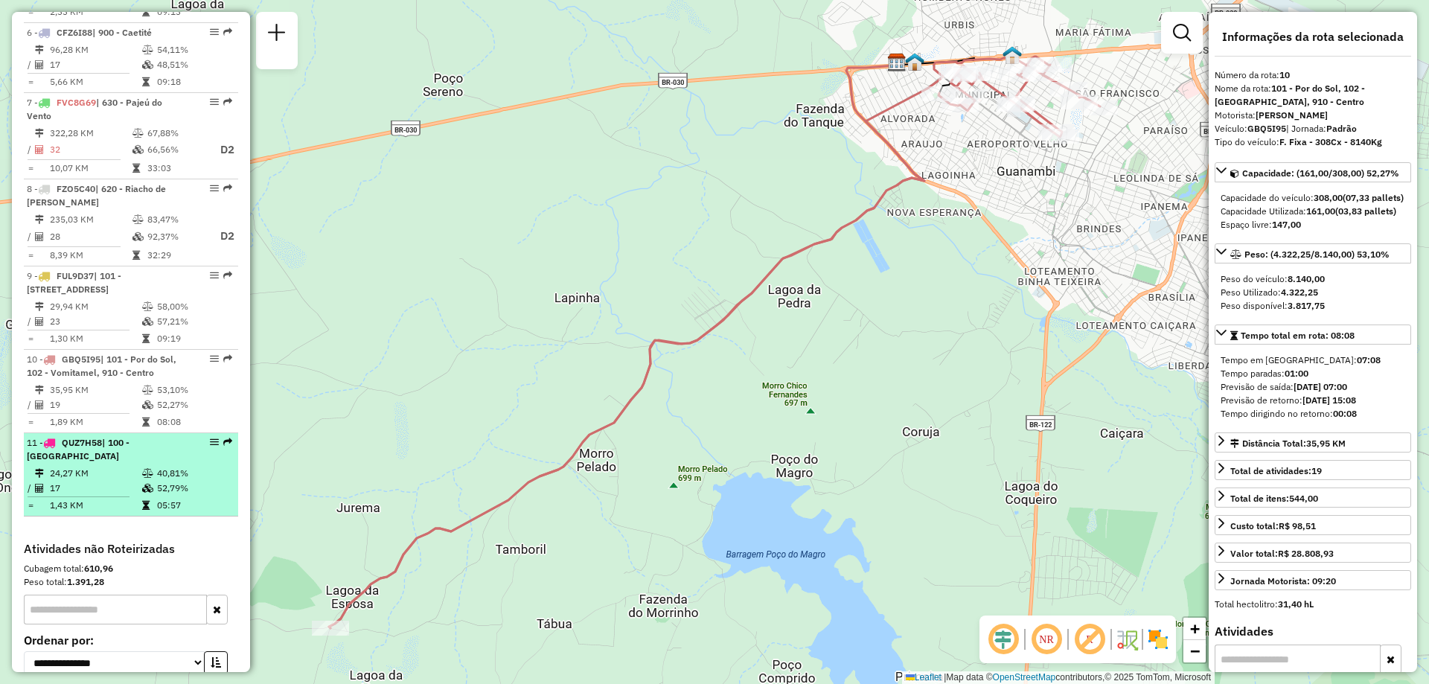
click at [178, 496] on td "52,79%" at bounding box center [193, 488] width 75 height 15
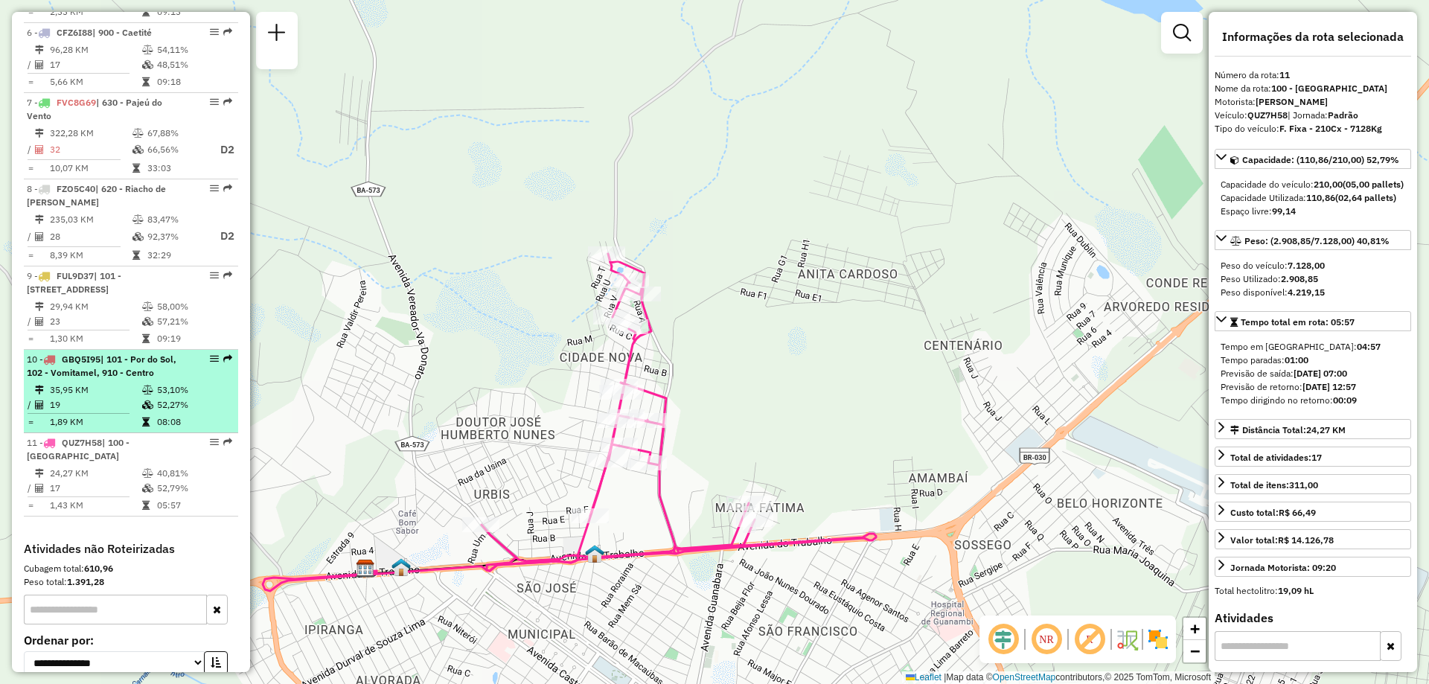
click at [133, 430] on td "1,89 KM" at bounding box center [95, 422] width 92 height 15
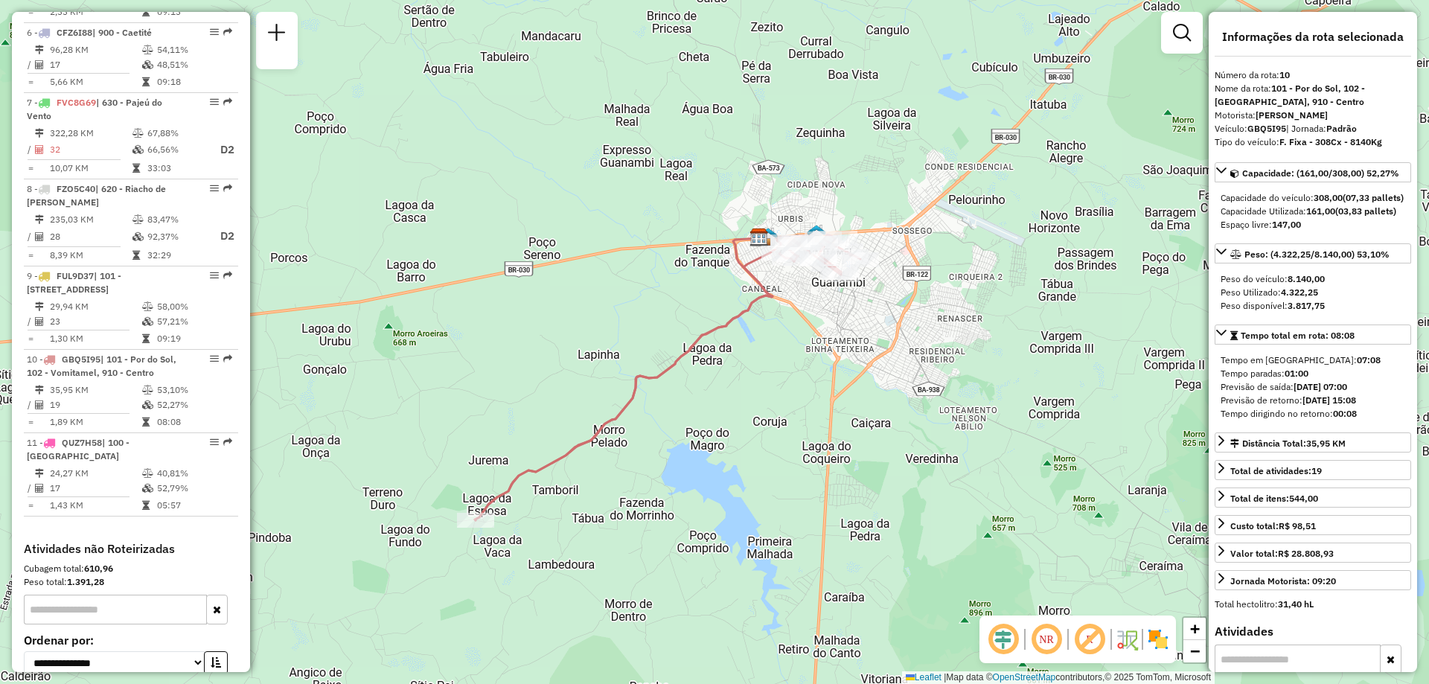
drag, startPoint x: 511, startPoint y: 365, endPoint x: 549, endPoint y: 383, distance: 42.0
click at [549, 383] on div "Janela de atendimento Grade de atendimento Capacidade Transportadoras Veículos …" at bounding box center [714, 342] width 1429 height 684
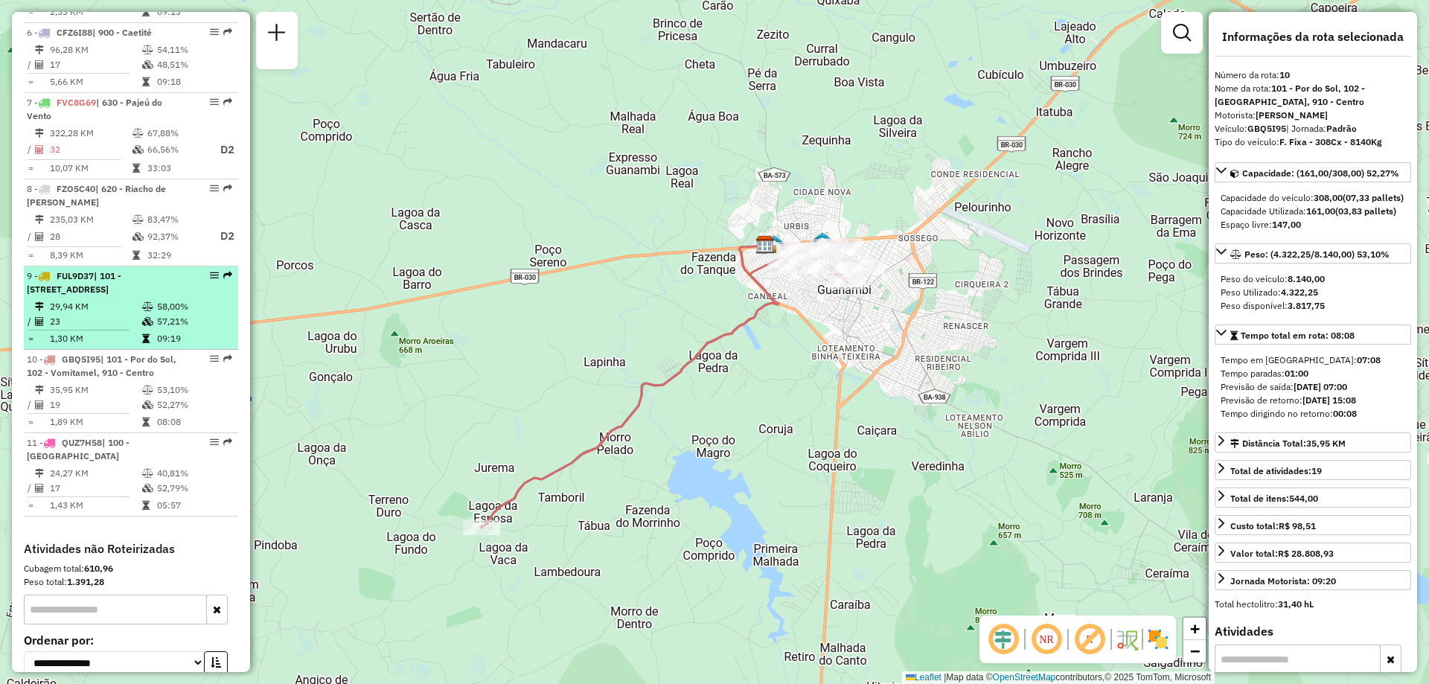
click at [128, 314] on td "29,94 KM" at bounding box center [95, 306] width 92 height 15
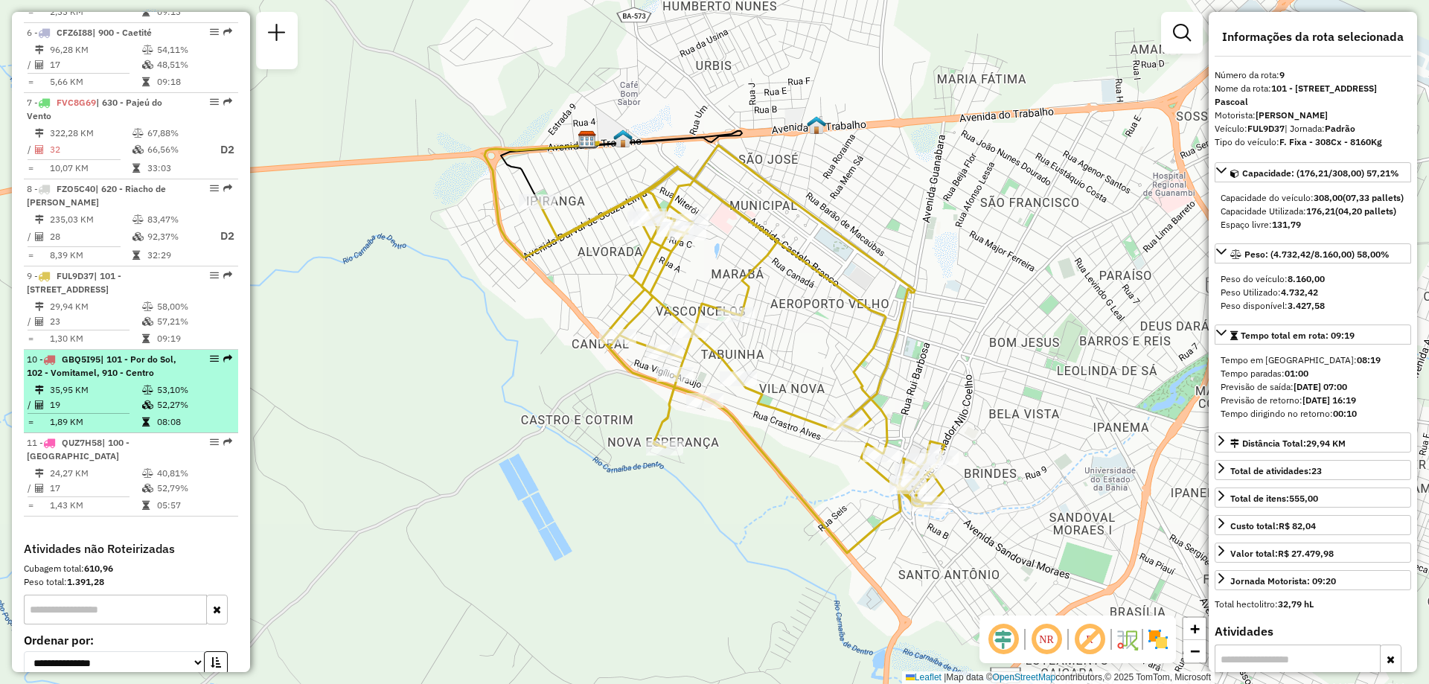
click at [71, 398] on td "35,95 KM" at bounding box center [95, 390] width 92 height 15
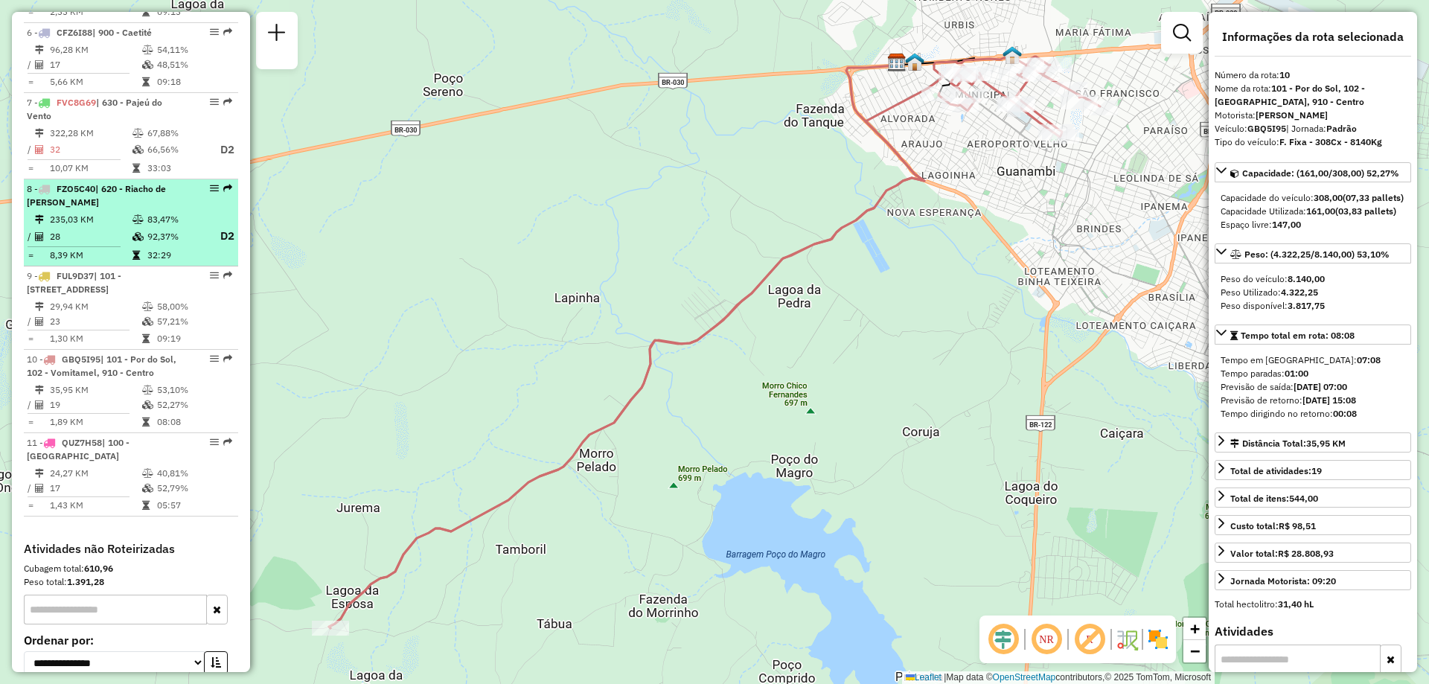
click at [140, 209] on div "8 - FZO5C40 | 620 - Riacho de Santana" at bounding box center [106, 195] width 158 height 27
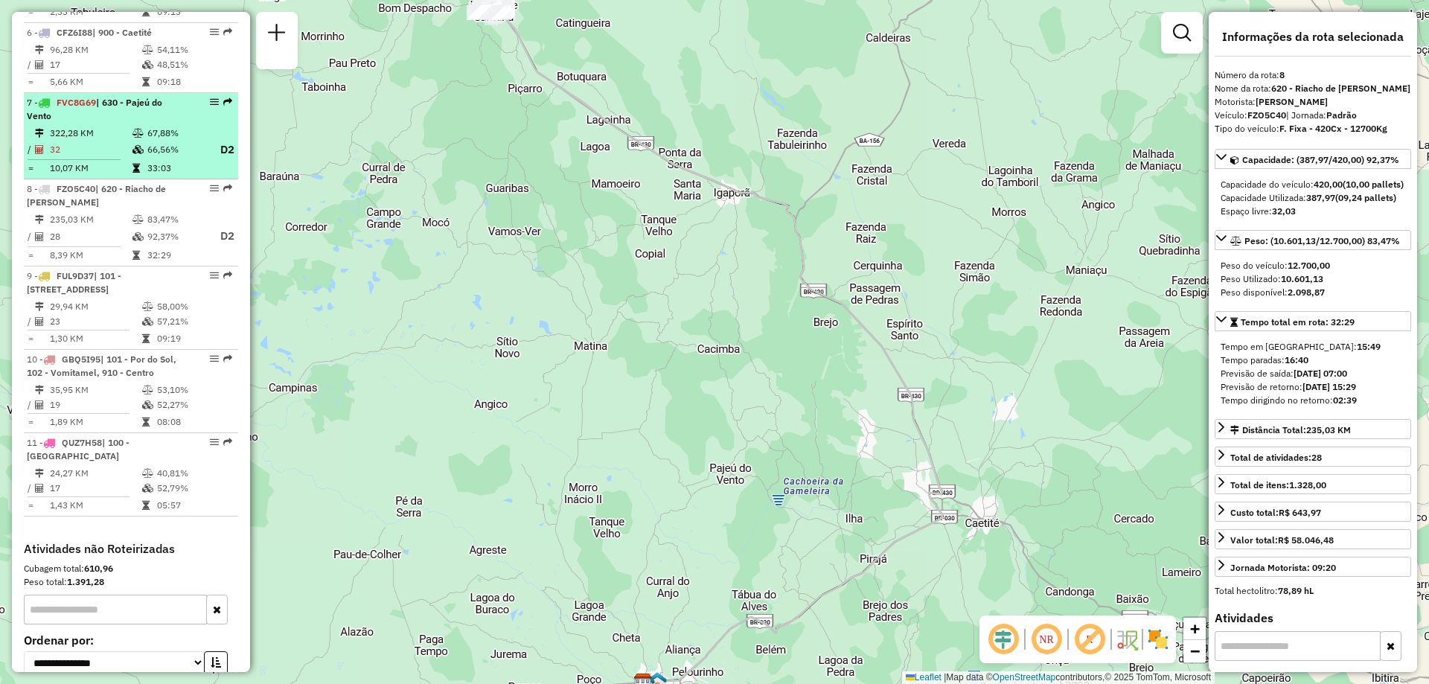
click at [134, 154] on td at bounding box center [139, 150] width 15 height 19
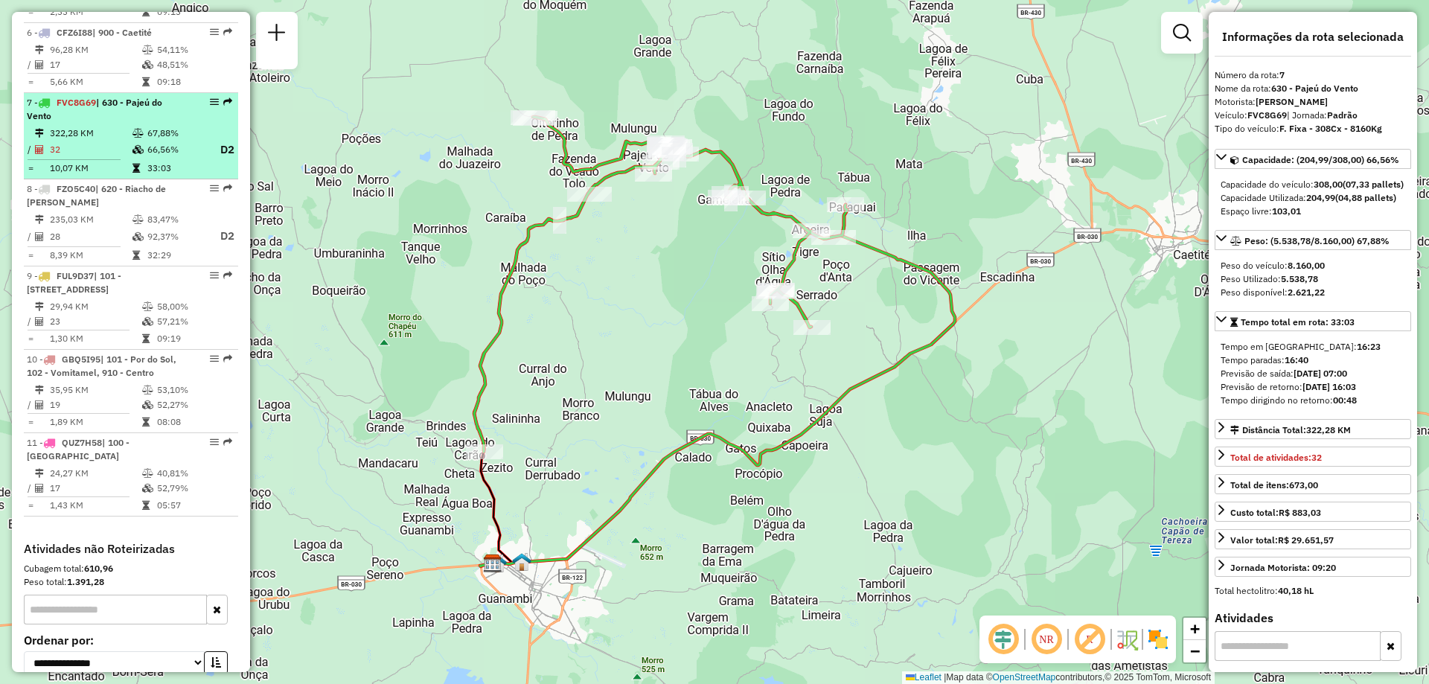
scroll to position [915, 0]
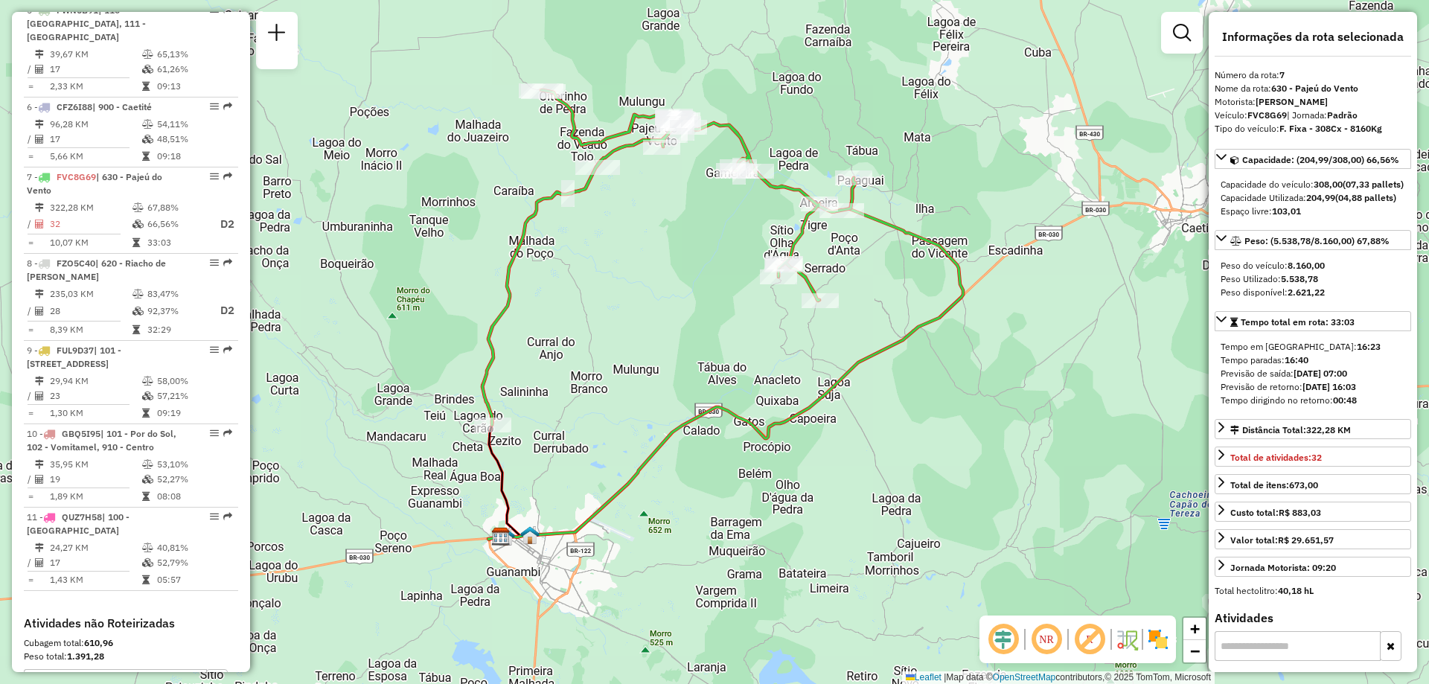
drag, startPoint x: 250, startPoint y: 493, endPoint x: 258, endPoint y: 465, distance: 28.7
click at [258, 465] on div "Janela de atendimento Grade de atendimento Capacidade Transportadoras Veículos …" at bounding box center [714, 342] width 1429 height 684
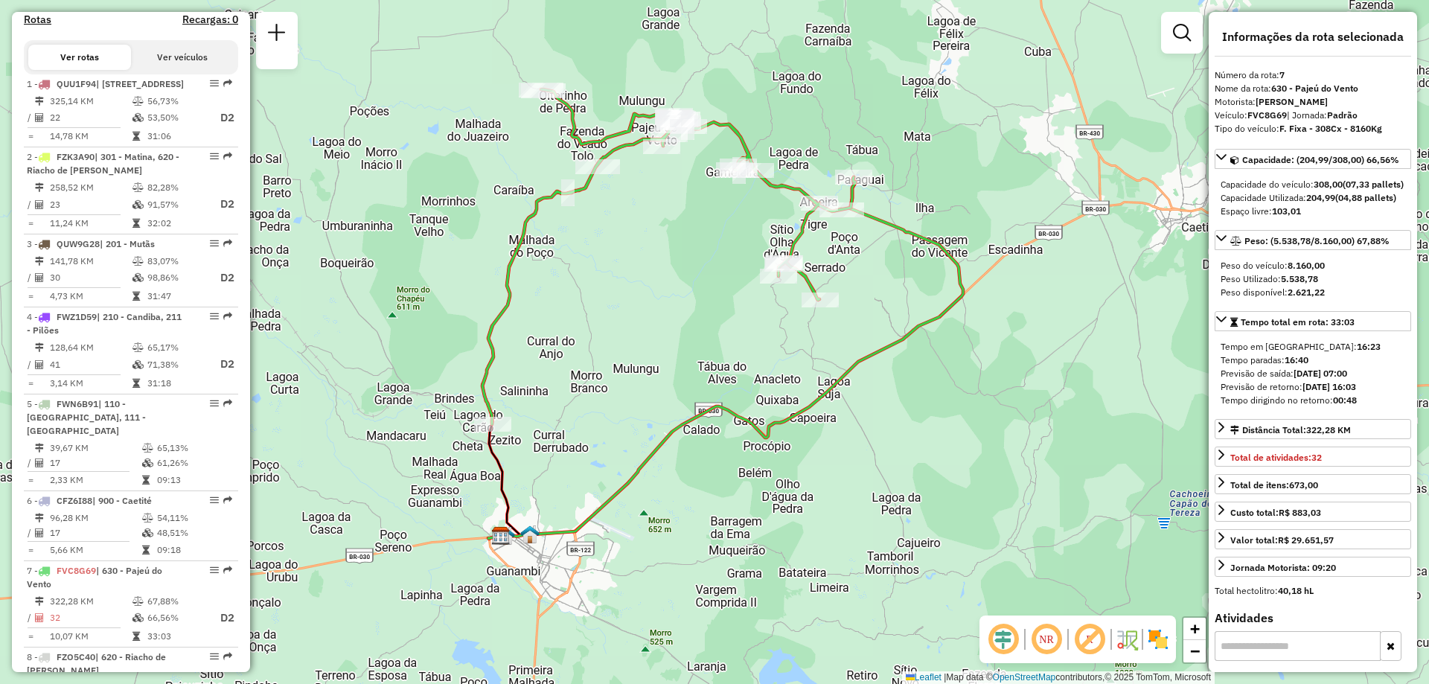
scroll to position [510, 0]
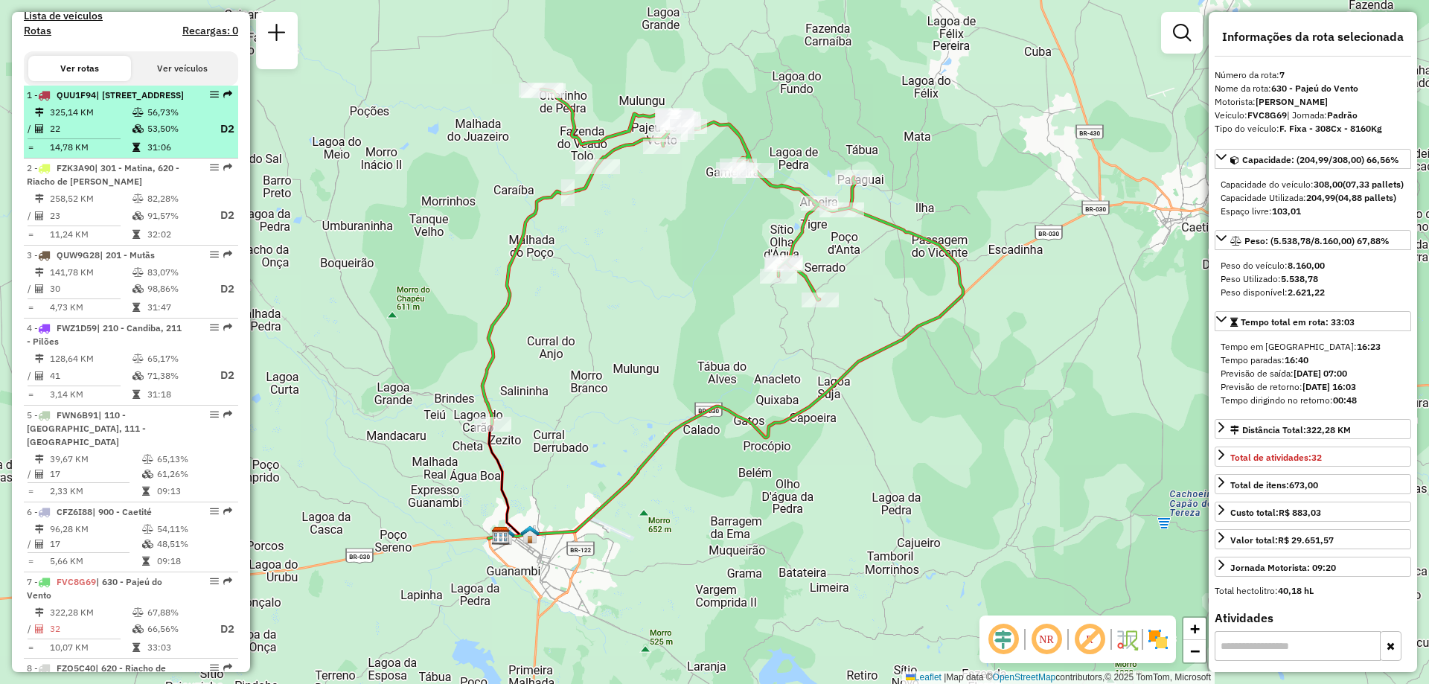
click at [98, 120] on td "325,14 KM" at bounding box center [90, 112] width 83 height 15
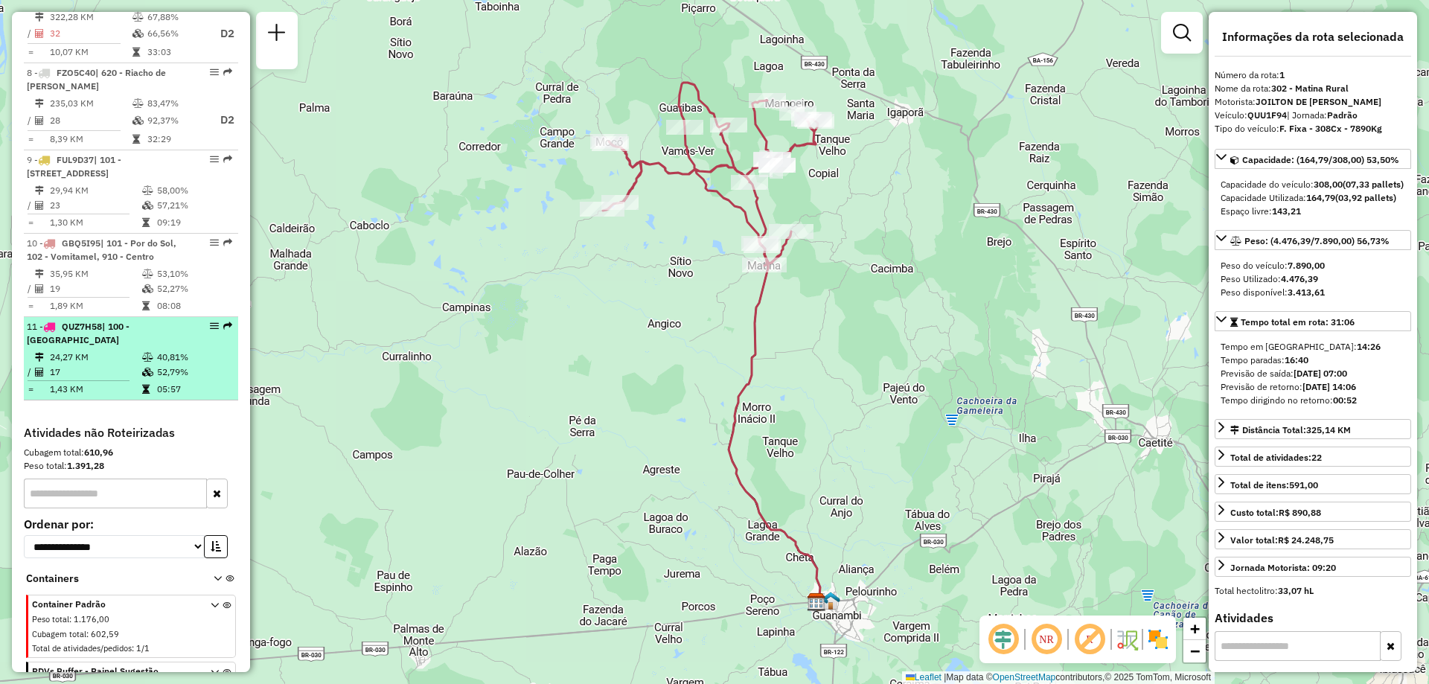
scroll to position [957, 0]
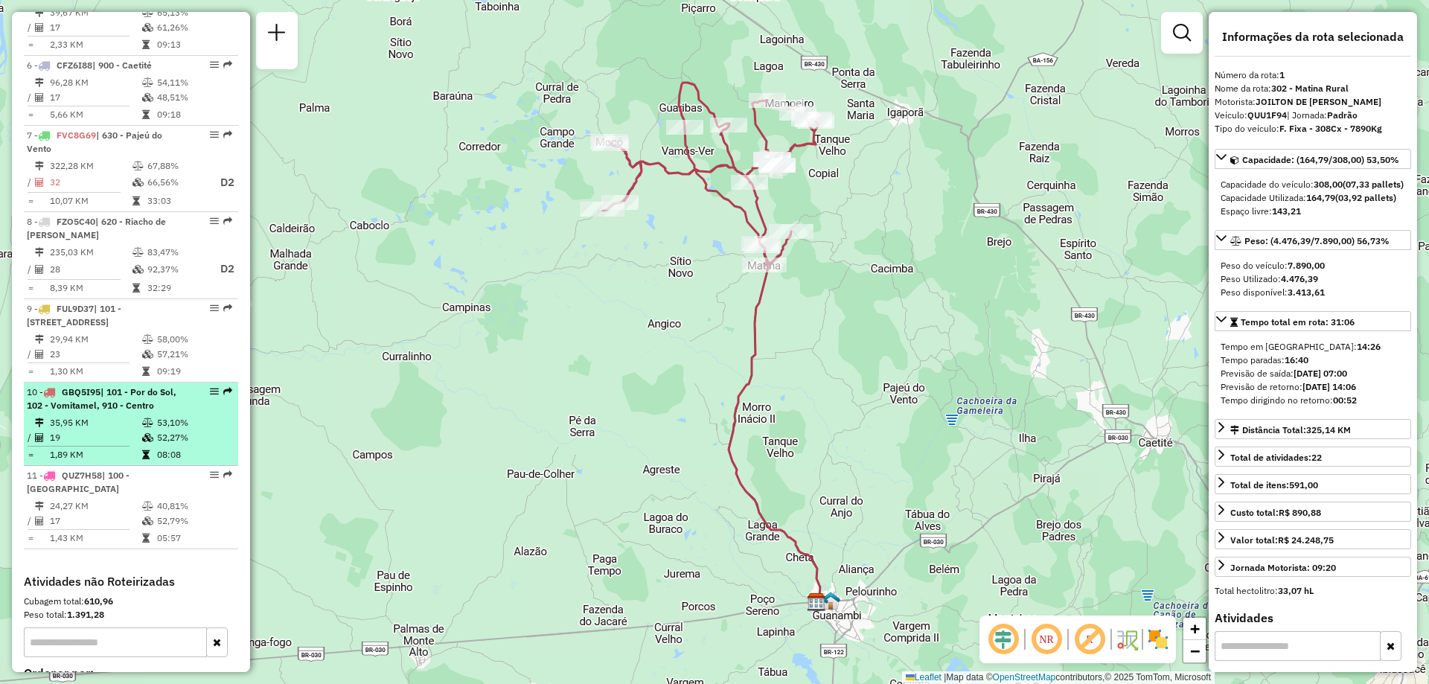
click at [112, 445] on td "19" at bounding box center [95, 437] width 92 height 15
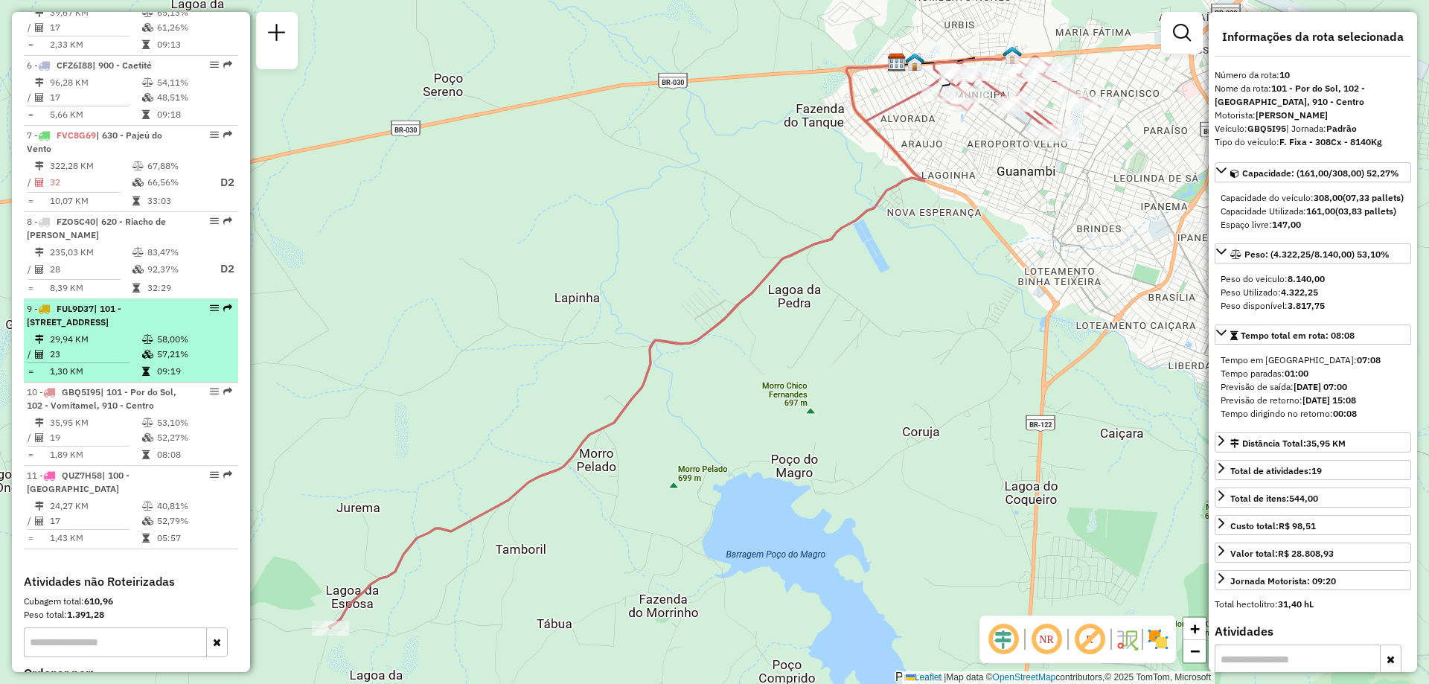
click at [127, 362] on td "23" at bounding box center [95, 354] width 92 height 15
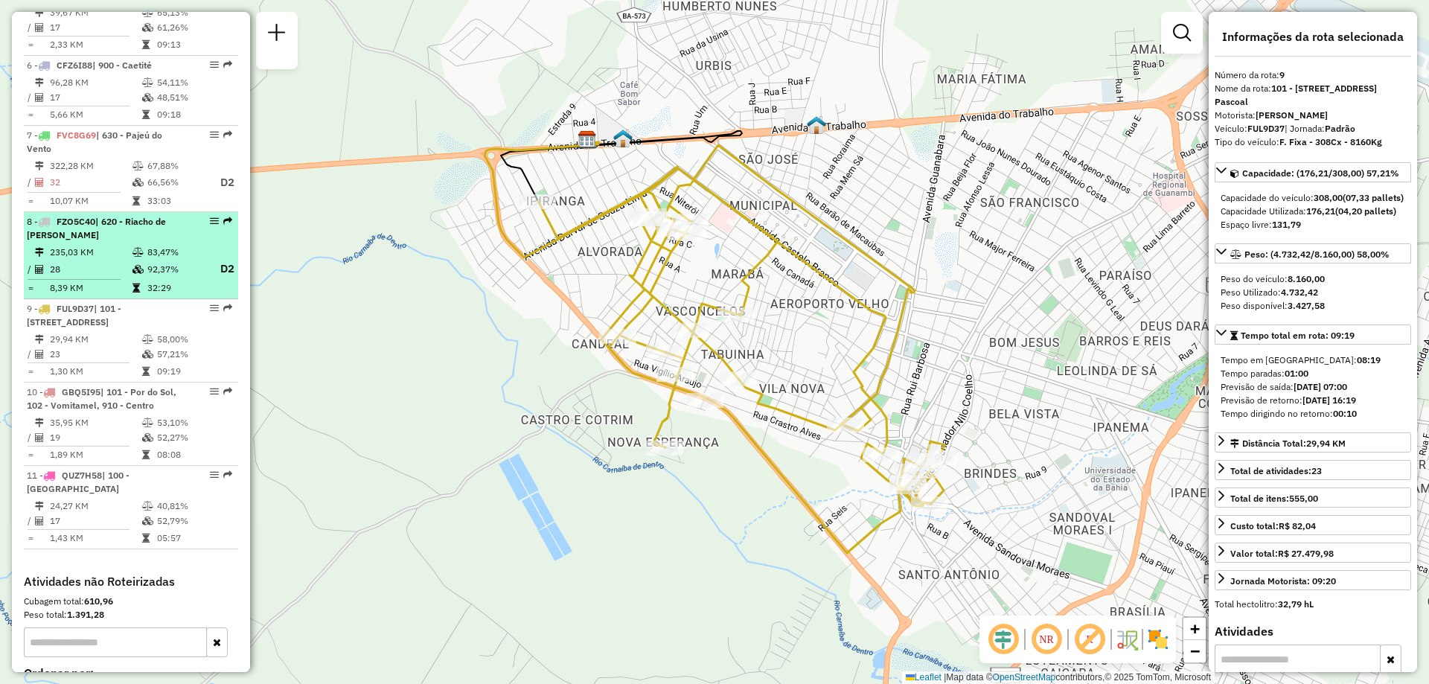
click at [134, 293] on icon at bounding box center [136, 288] width 7 height 9
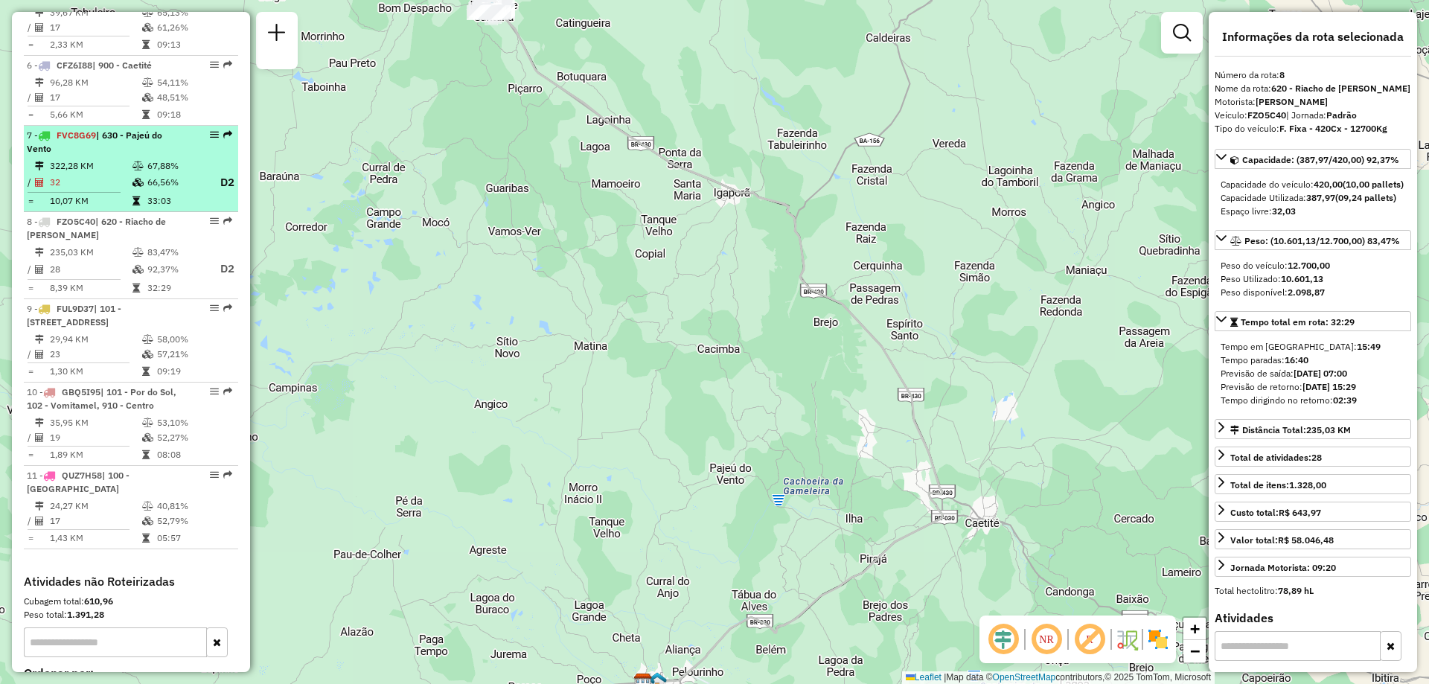
click at [160, 156] on div "7 - FVC8G69 | 630 - Pajeú do Vento" at bounding box center [106, 142] width 158 height 27
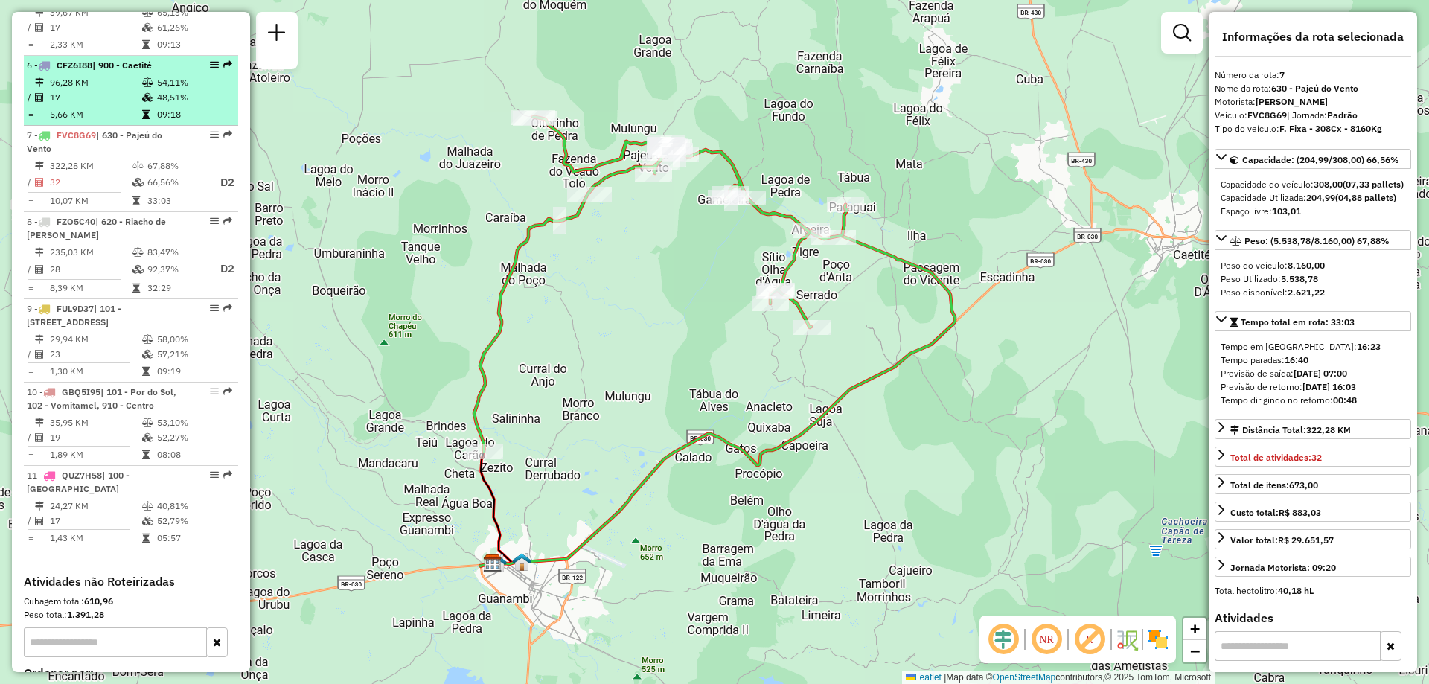
click at [173, 87] on li "6 - CFZ6I88 | 900 - Caetité 96,28 KM 54,11% / 17 48,51% = 5,66 KM 09:18" at bounding box center [131, 91] width 214 height 70
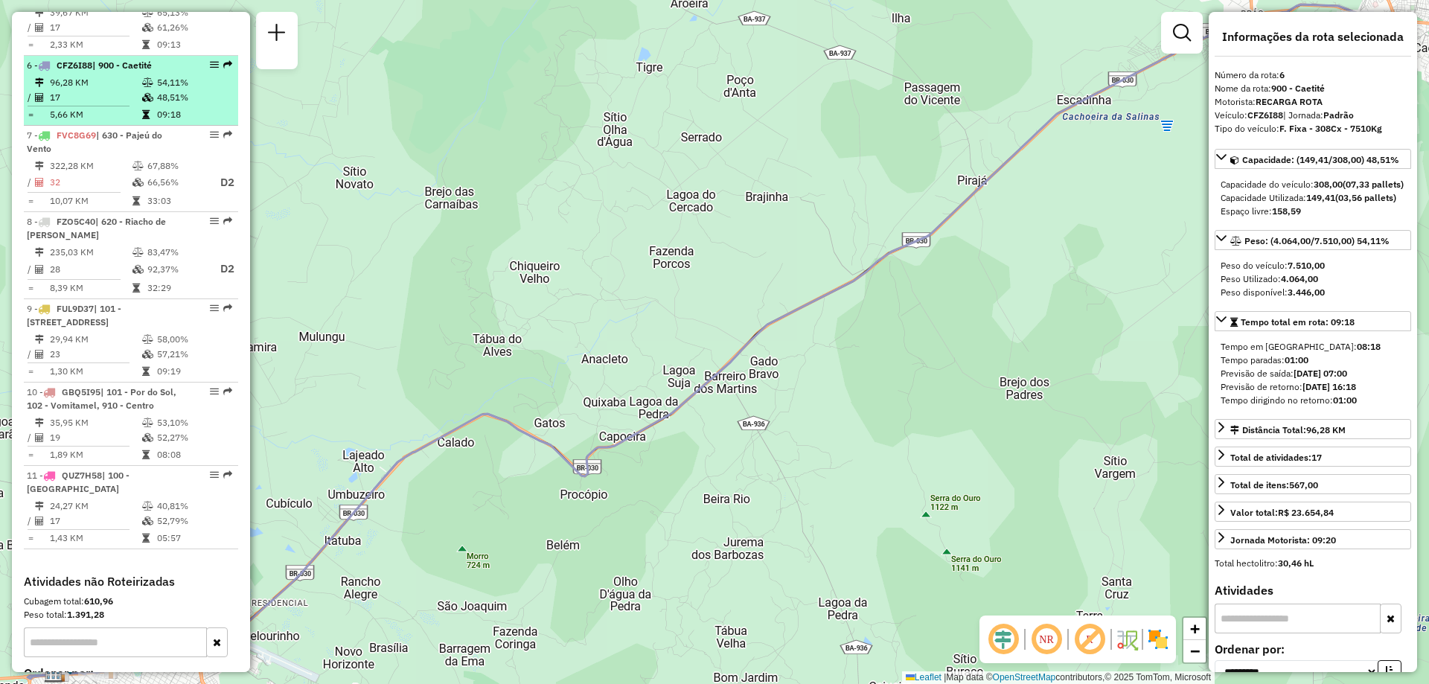
scroll to position [733, 0]
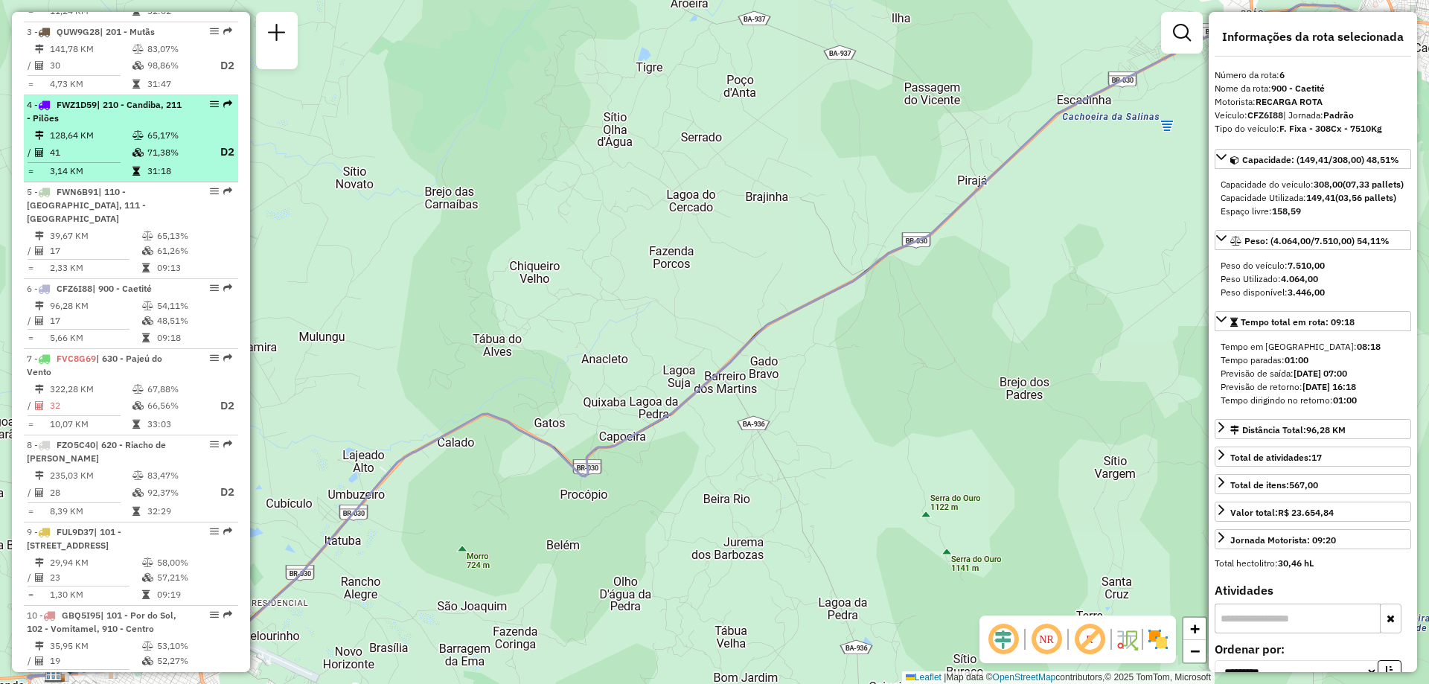
click at [158, 162] on td "71,38%" at bounding box center [177, 152] width 60 height 19
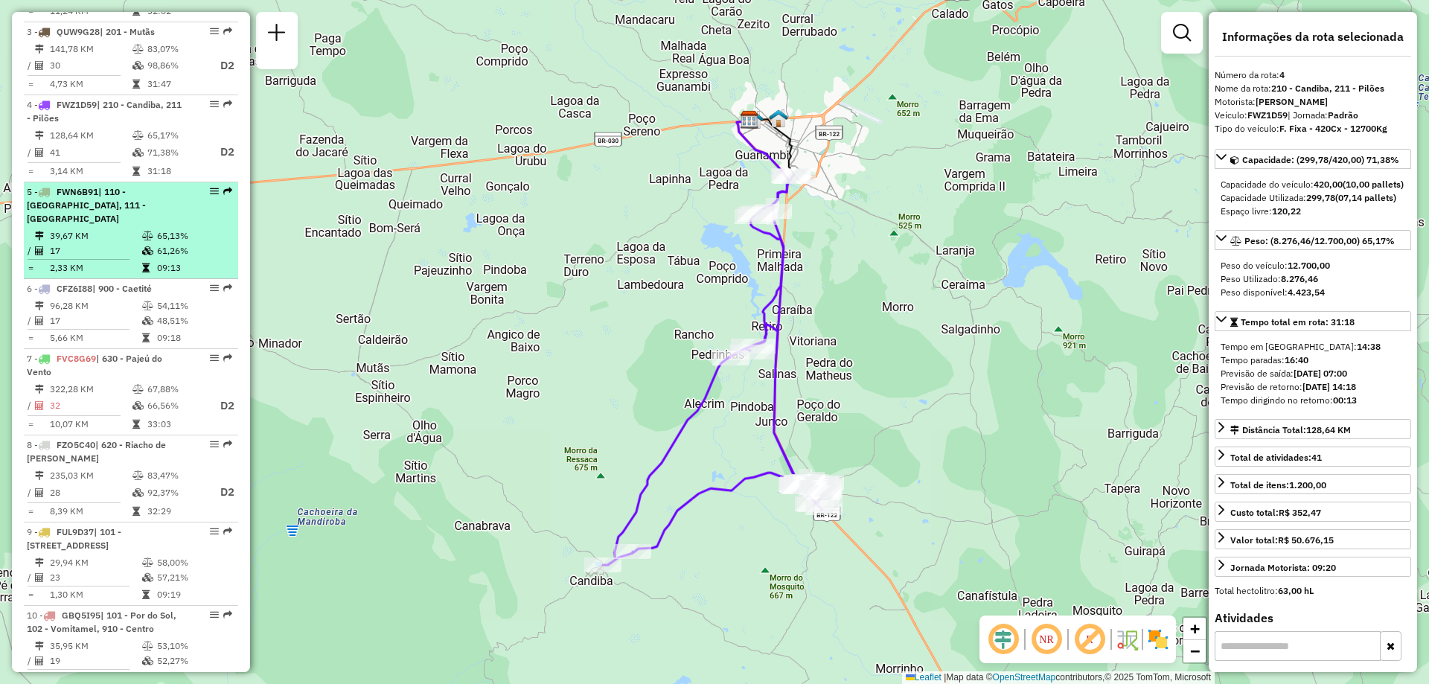
click at [142, 240] on icon at bounding box center [147, 236] width 11 height 9
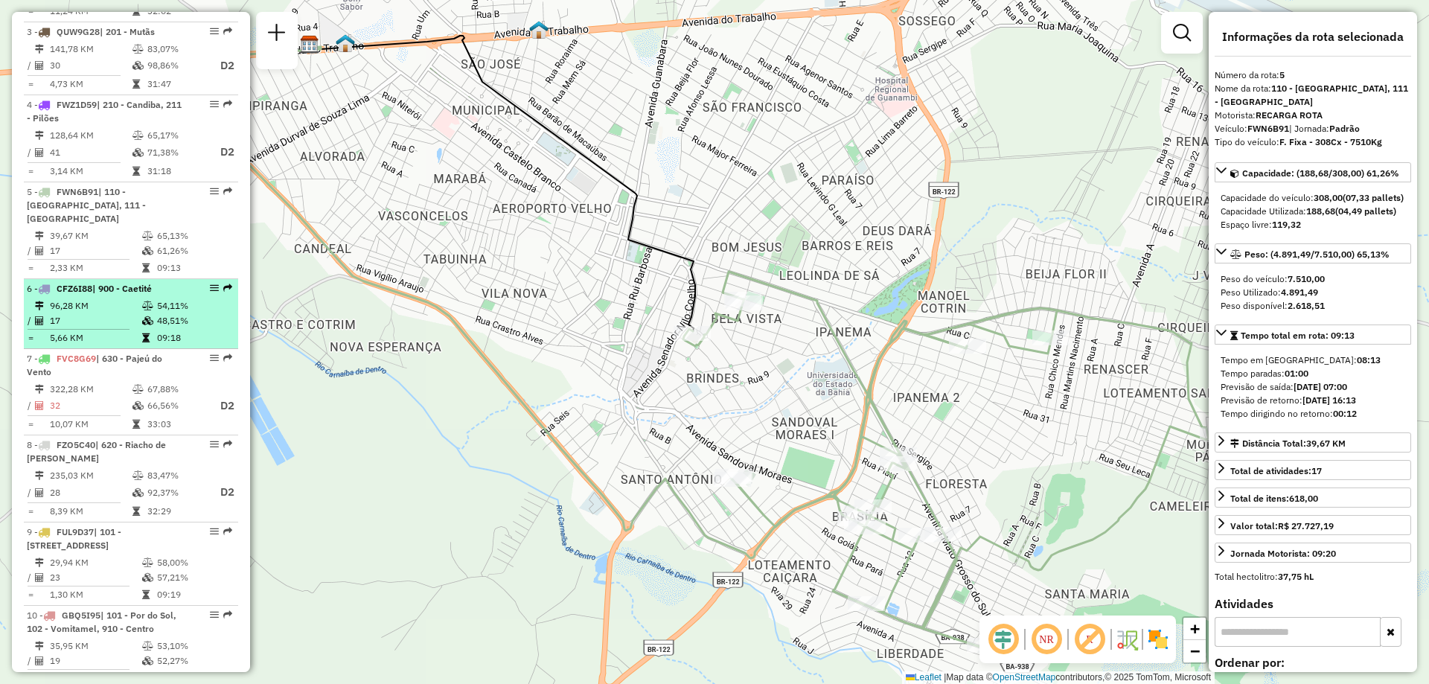
click at [132, 328] on td "17" at bounding box center [95, 320] width 92 height 15
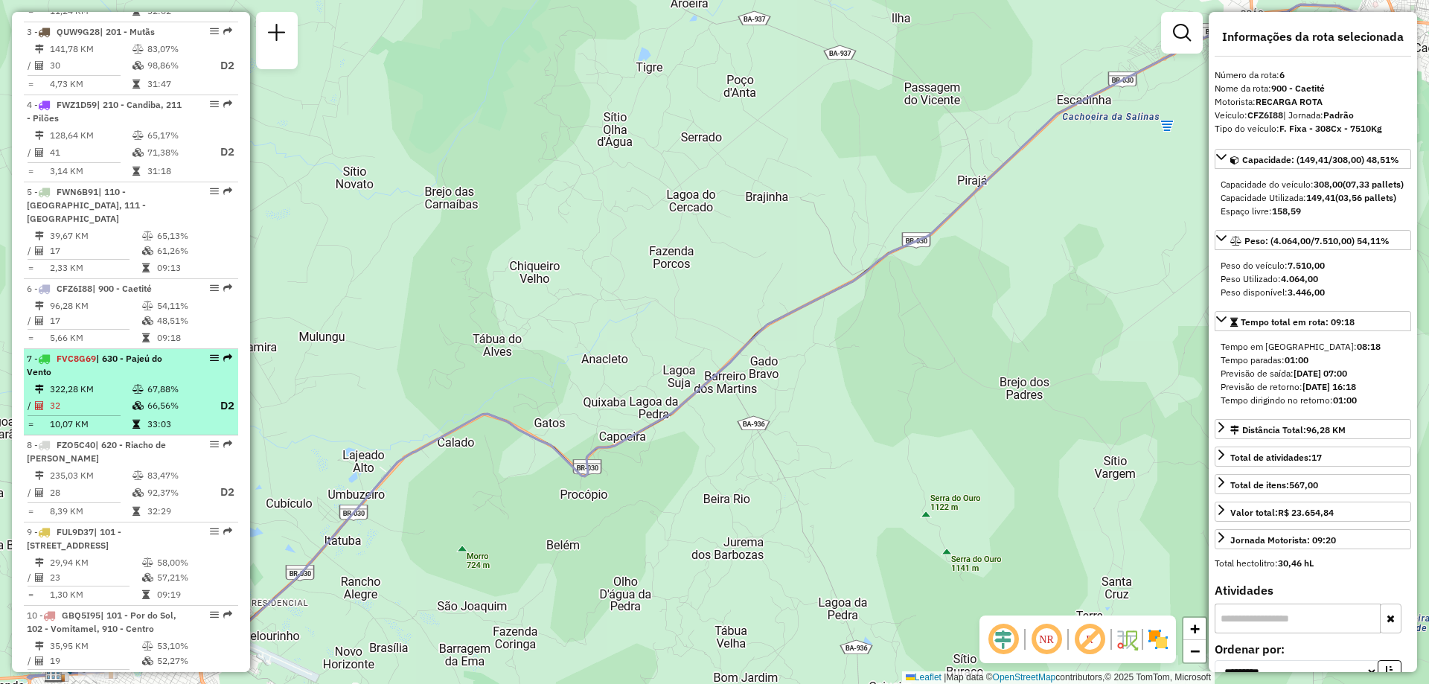
click at [127, 397] on td "322,28 KM" at bounding box center [90, 389] width 83 height 15
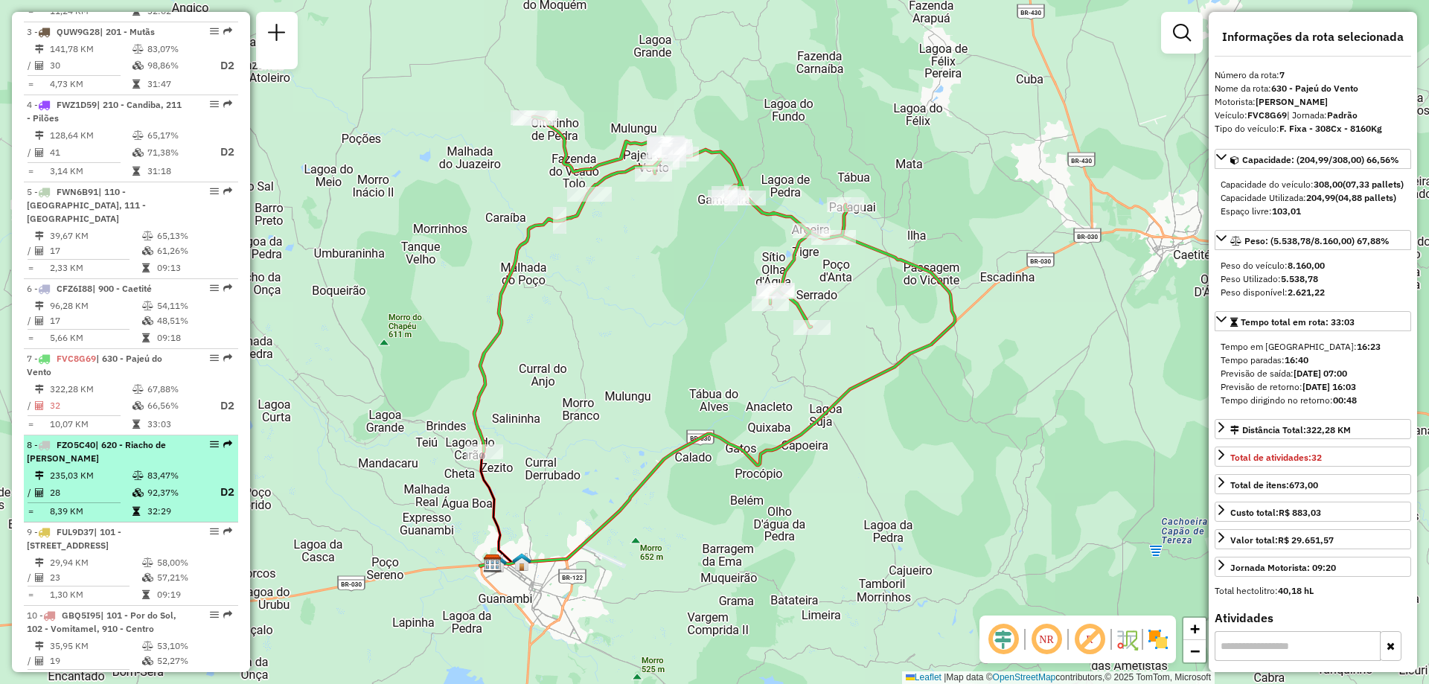
click at [127, 481] on li "8 - FZO5C40 | 620 - Riacho de Santana 235,03 KM 83,47% / 28 92,37% D2 = 8,39 KM…" at bounding box center [131, 478] width 214 height 87
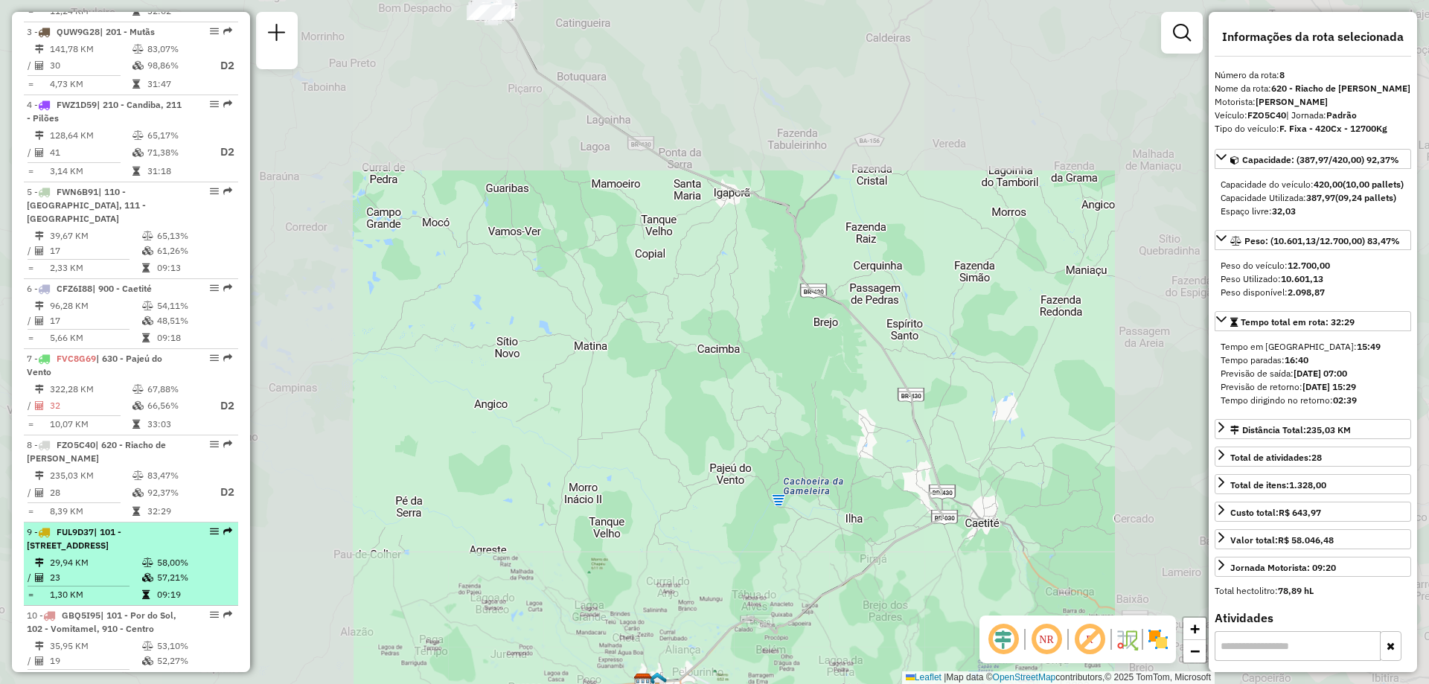
click at [121, 551] on span "| 101 - Por do Sol, 110 - Santo Antonio, 910 - Centro, 911 - Monte Pascoal" at bounding box center [74, 538] width 95 height 25
